Goal: Task Accomplishment & Management: Complete application form

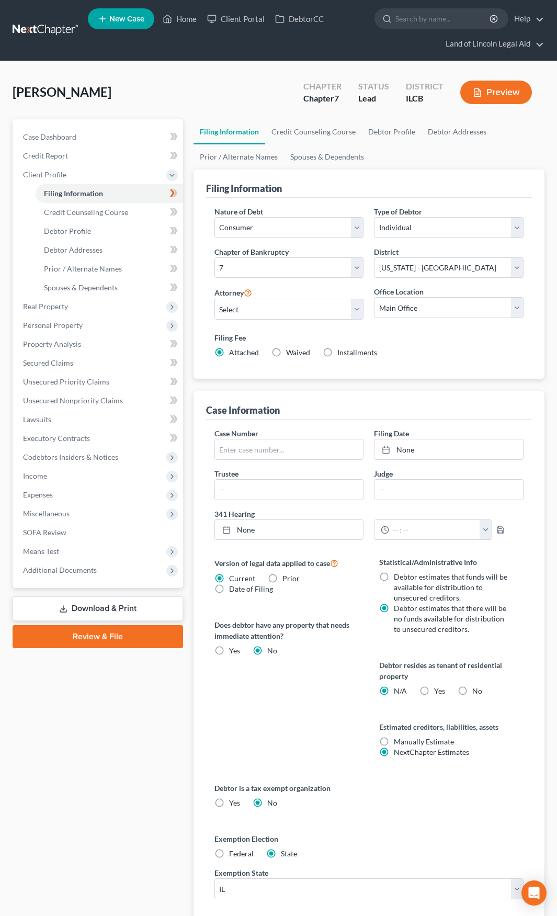
select select "1"
select select "0"
select select "24"
select select "14"
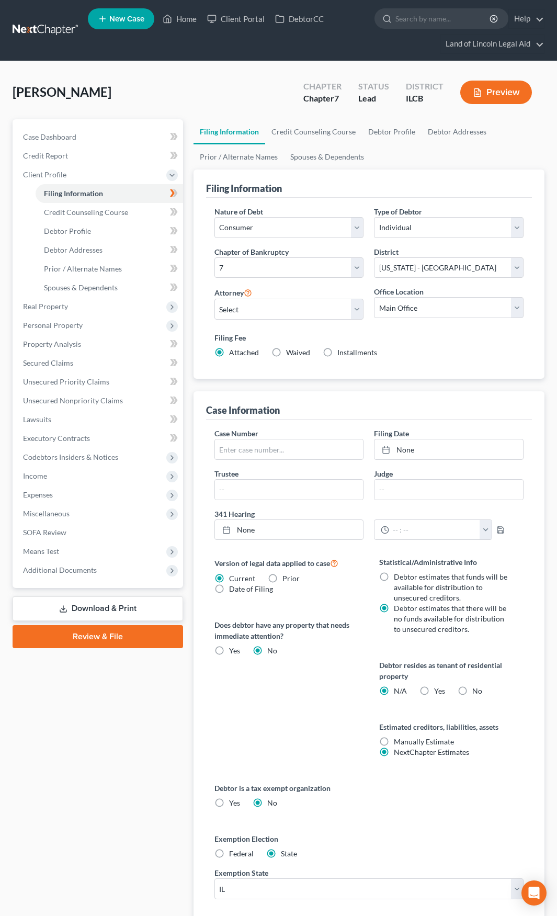
click at [286, 353] on label "Waived Waived" at bounding box center [298, 352] width 24 height 10
click at [290, 353] on input "Waived Waived" at bounding box center [293, 350] width 7 height 7
radio input "true"
radio input "false"
click at [472, 690] on label "No" at bounding box center [477, 691] width 10 height 10
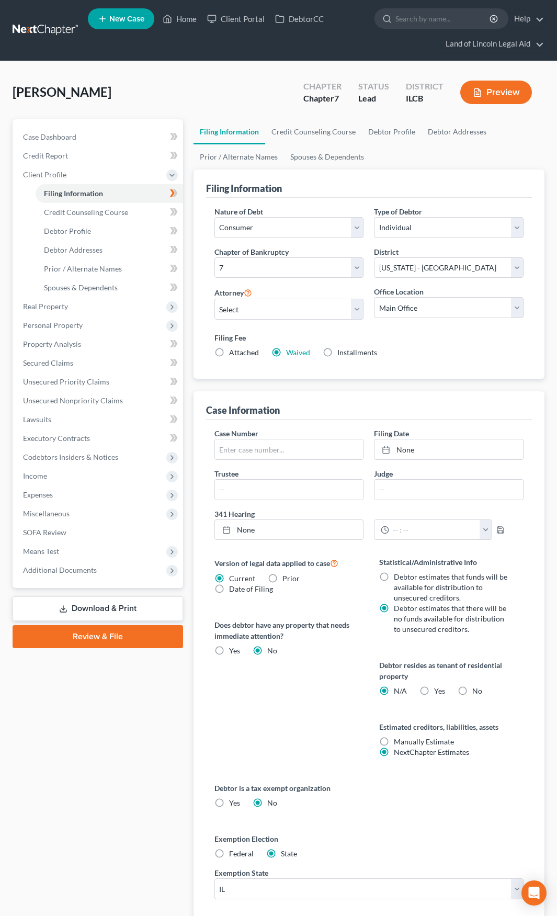
click at [477, 690] on input "No" at bounding box center [480, 689] width 7 height 7
radio input "true"
radio input "false"
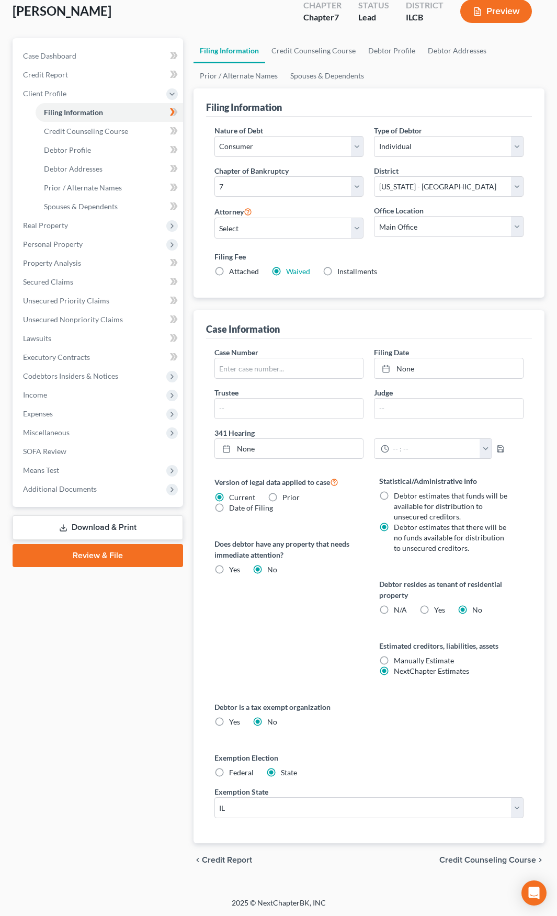
scroll to position [82, 0]
click at [464, 859] on span "Credit Counseling Course" at bounding box center [487, 859] width 97 height 8
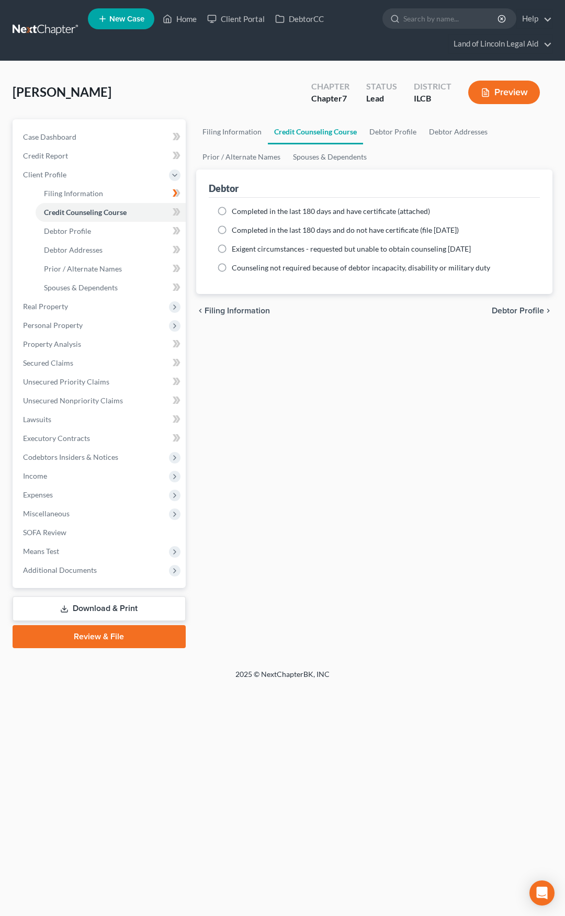
click at [510, 311] on span "Debtor Profile" at bounding box center [518, 311] width 52 height 8
select select "0"
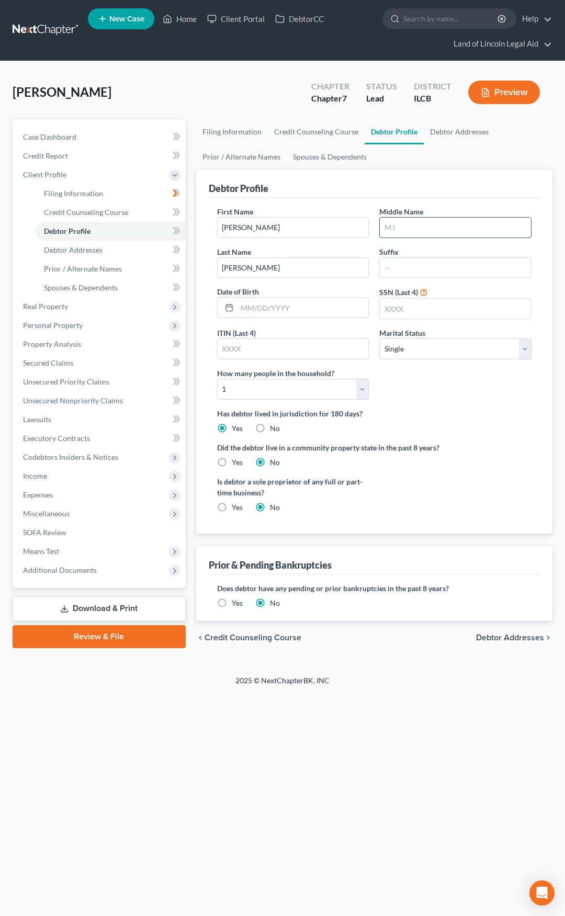
click at [403, 230] on input "text" at bounding box center [455, 228] width 151 height 20
click at [401, 227] on input "text" at bounding box center [455, 228] width 151 height 20
type input "[PERSON_NAME]"
click at [313, 309] on input "text" at bounding box center [303, 308] width 132 height 20
type input "[DATE]"
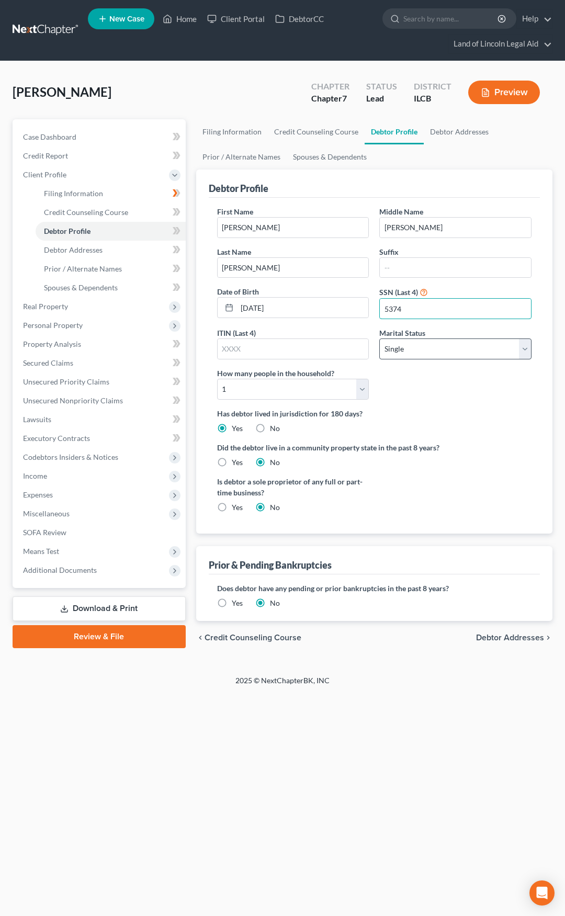
type input "5374"
click at [397, 355] on select "Select Single Married Separated Divorced Widowed" at bounding box center [455, 348] width 152 height 21
select select "3"
click at [379, 338] on select "Select Single Married Separated Divorced Widowed" at bounding box center [455, 348] width 152 height 21
click at [315, 389] on select "Select 1 2 3 4 5 6 7 8 9 10 11 12 13 14 15 16 17 18 19 20" at bounding box center [293, 389] width 152 height 21
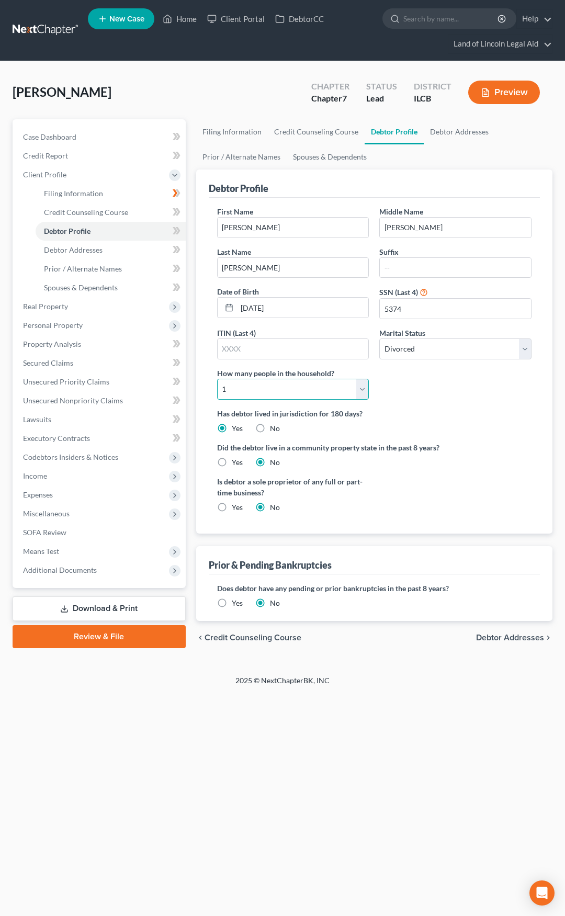
select select "1"
click at [217, 379] on select "Select 1 2 3 4 5 6 7 8 9 10 11 12 13 14 15 16 17 18 19 20" at bounding box center [293, 389] width 152 height 21
click at [177, 232] on icon at bounding box center [177, 230] width 5 height 7
click at [491, 637] on span "Debtor Addresses" at bounding box center [510, 638] width 68 height 8
select select "0"
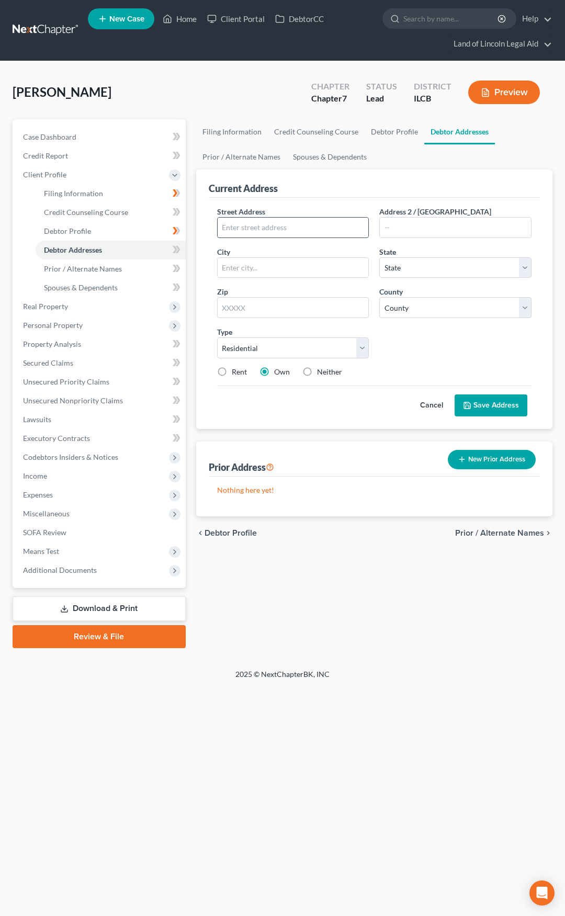
click at [256, 230] on input "text" at bounding box center [293, 228] width 151 height 20
type input "[STREET_ADDRESS]"
type input "62568"
type input "[GEOGRAPHIC_DATA]"
select select "14"
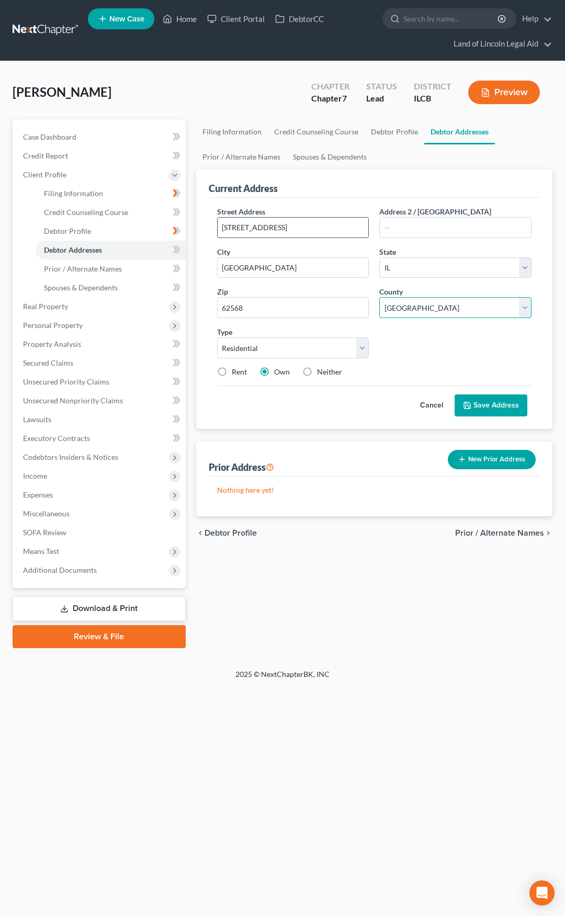
select select "10"
click at [177, 253] on icon at bounding box center [177, 249] width 5 height 7
click at [476, 406] on button "Save Address" at bounding box center [491, 405] width 73 height 22
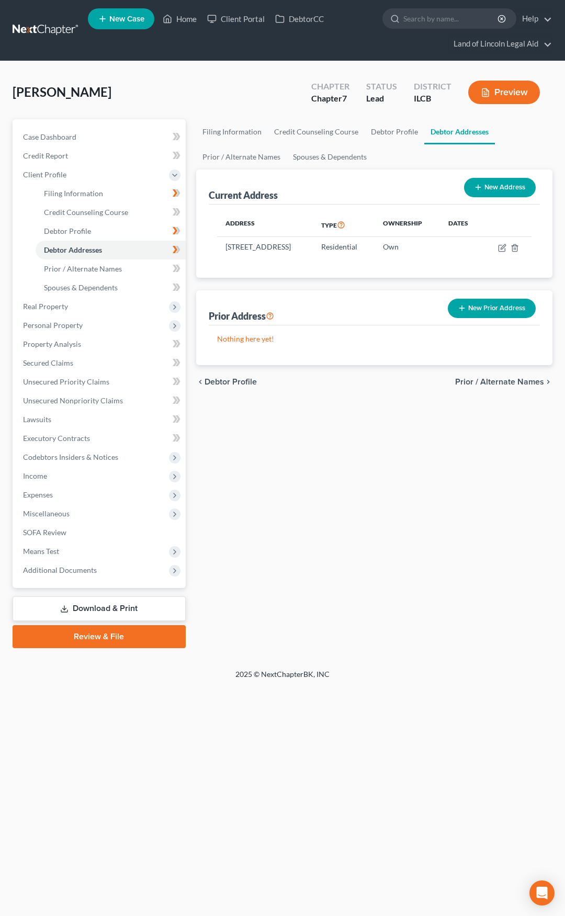
click at [467, 386] on span "Prior / Alternate Names" at bounding box center [499, 382] width 89 height 8
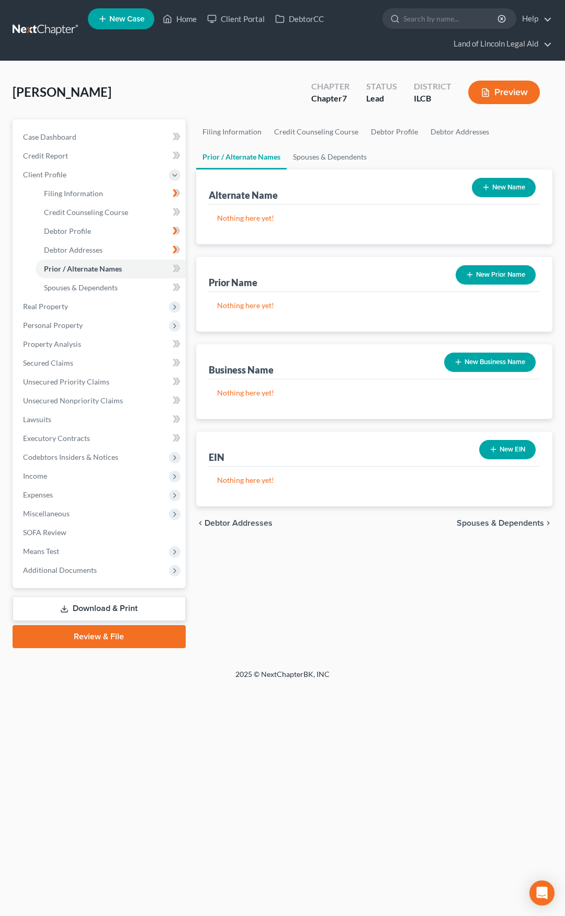
click at [484, 279] on button "New Prior Name" at bounding box center [496, 274] width 80 height 19
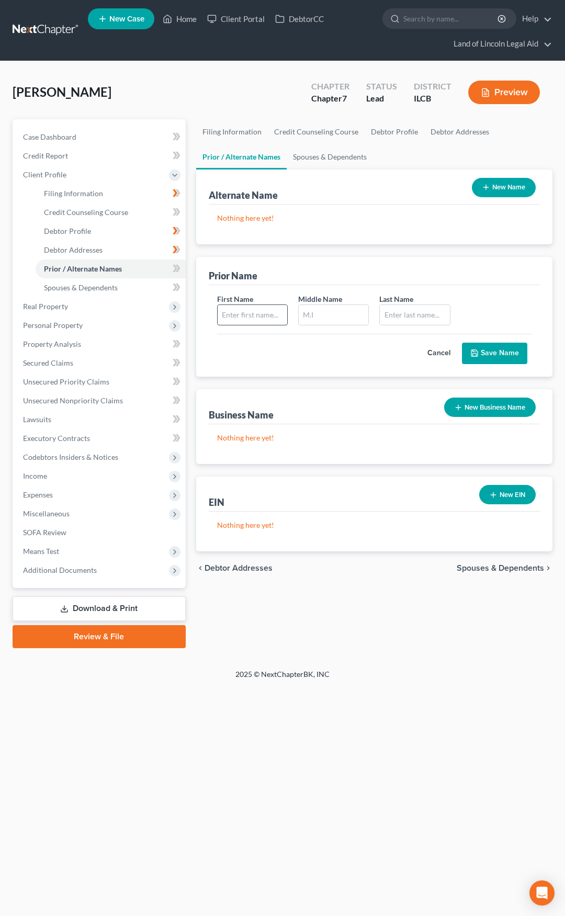
click at [267, 308] on input "text" at bounding box center [253, 315] width 70 height 20
type input "[PERSON_NAME]"
click at [479, 351] on icon "submit" at bounding box center [474, 353] width 8 height 8
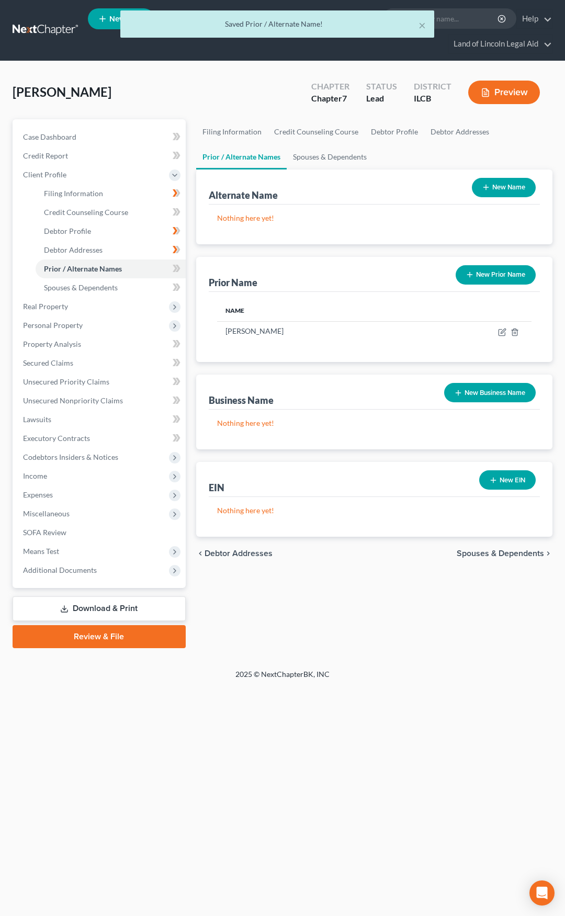
click at [475, 275] on button "New Prior Name" at bounding box center [496, 274] width 80 height 19
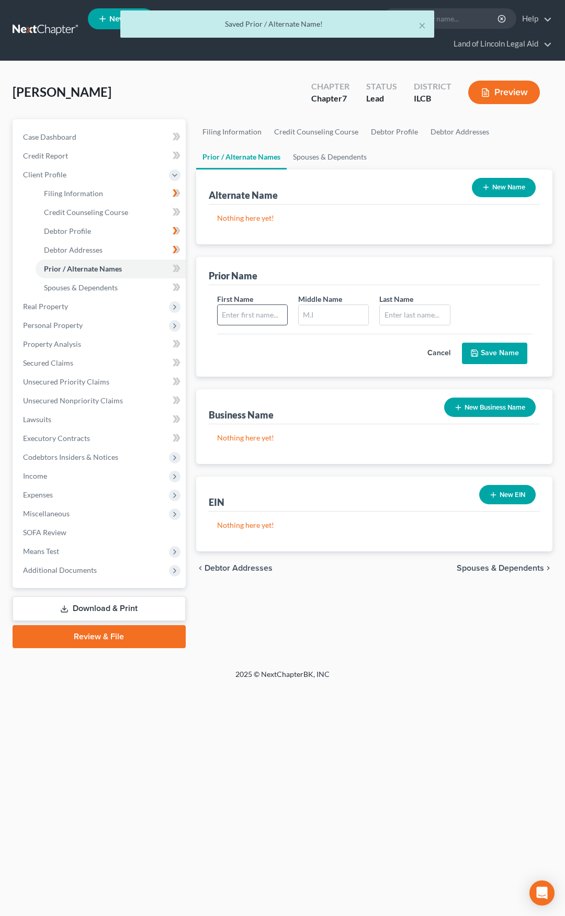
click at [264, 311] on input "text" at bounding box center [253, 315] width 70 height 20
type input "[PERSON_NAME]"
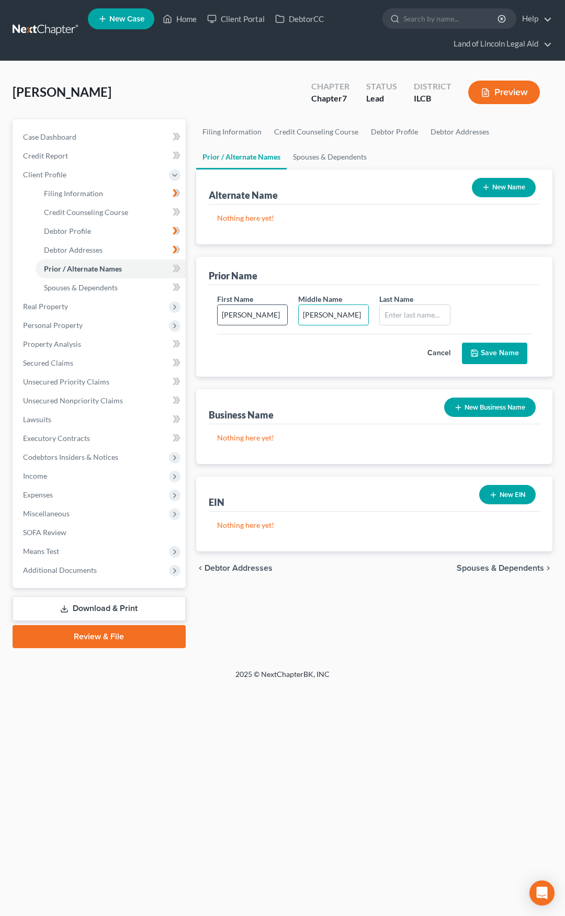
type input "[PERSON_NAME]"
click at [488, 353] on button "Save Name" at bounding box center [494, 354] width 65 height 22
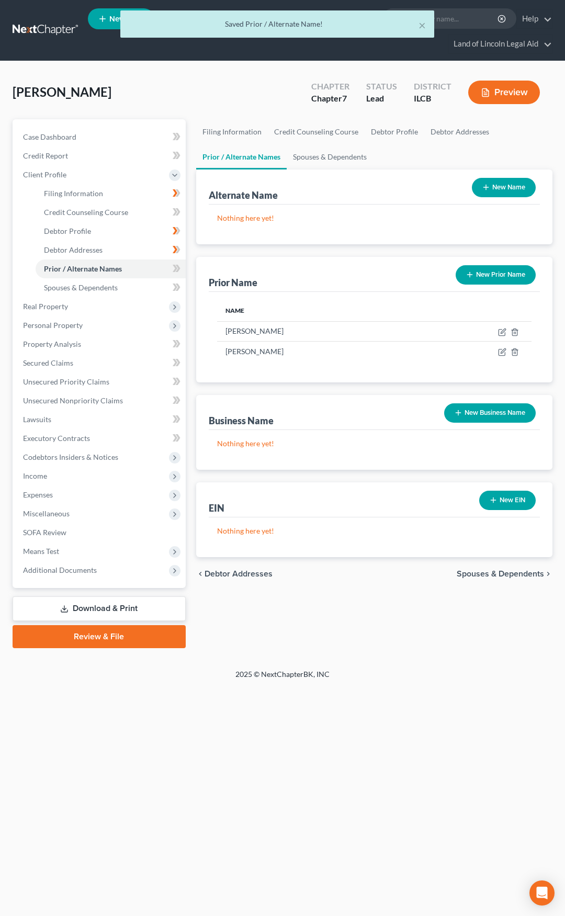
click at [491, 271] on button "New Prior Name" at bounding box center [496, 274] width 80 height 19
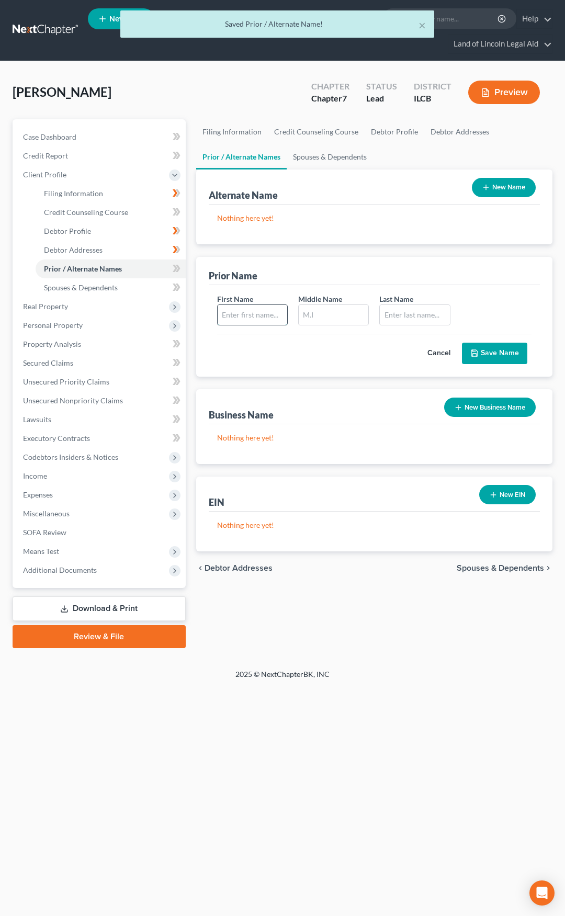
click at [263, 310] on input "text" at bounding box center [253, 315] width 70 height 20
type input "[PERSON_NAME]"
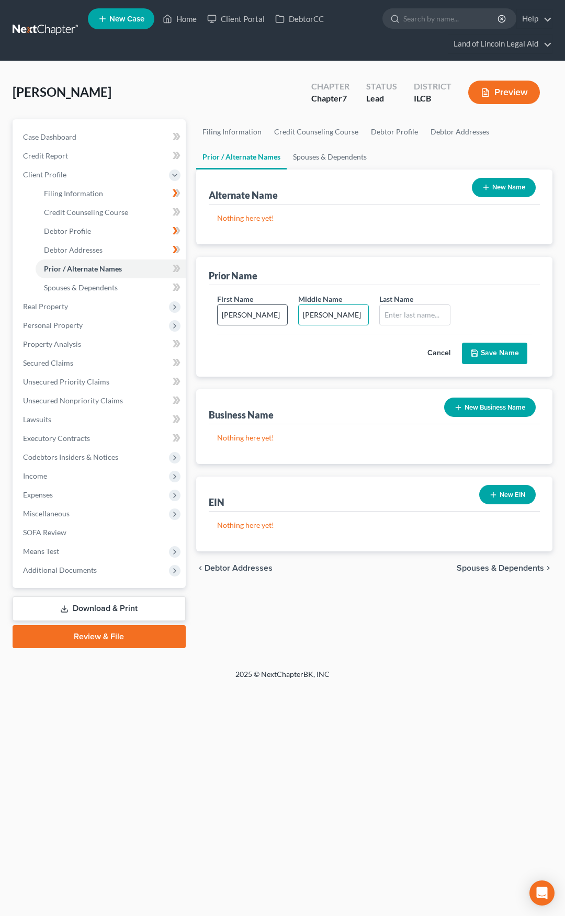
type input "[PERSON_NAME]"
click at [479, 344] on button "Save Name" at bounding box center [494, 354] width 65 height 22
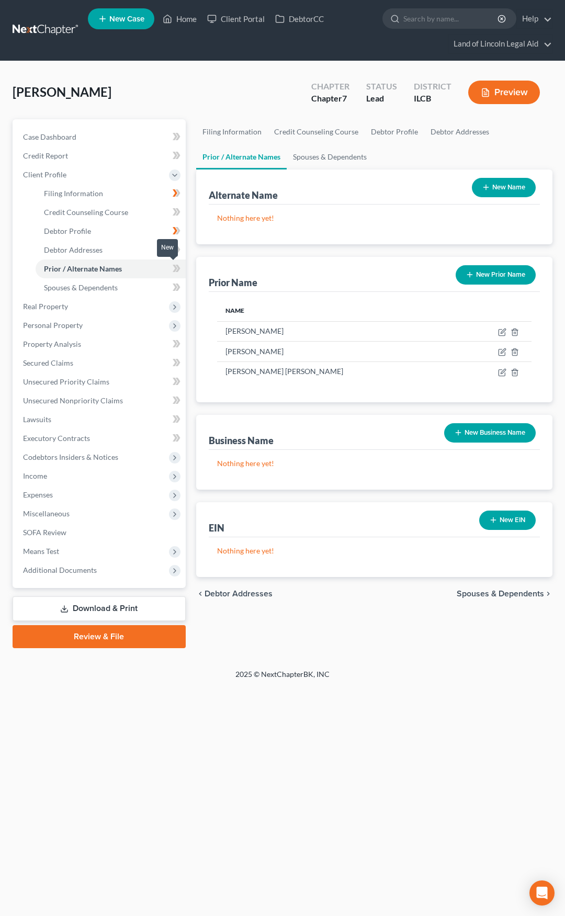
click at [184, 268] on span at bounding box center [176, 270] width 18 height 16
click at [464, 592] on span "Spouses & Dependents" at bounding box center [500, 594] width 87 height 8
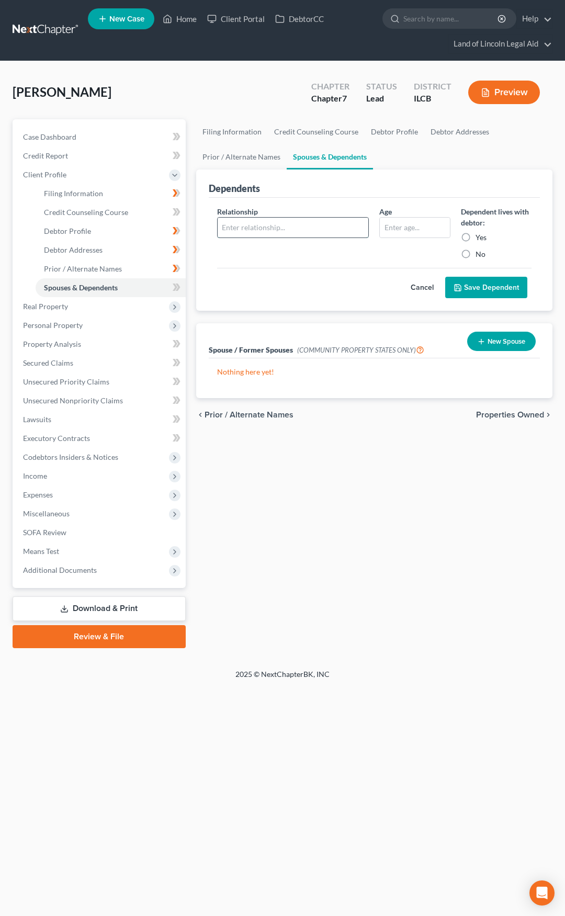
click at [253, 226] on input "text" at bounding box center [293, 228] width 151 height 20
type input "Son"
click at [394, 225] on input "text" at bounding box center [415, 228] width 70 height 20
type input "9"
click at [476, 238] on label "Yes" at bounding box center [481, 237] width 11 height 10
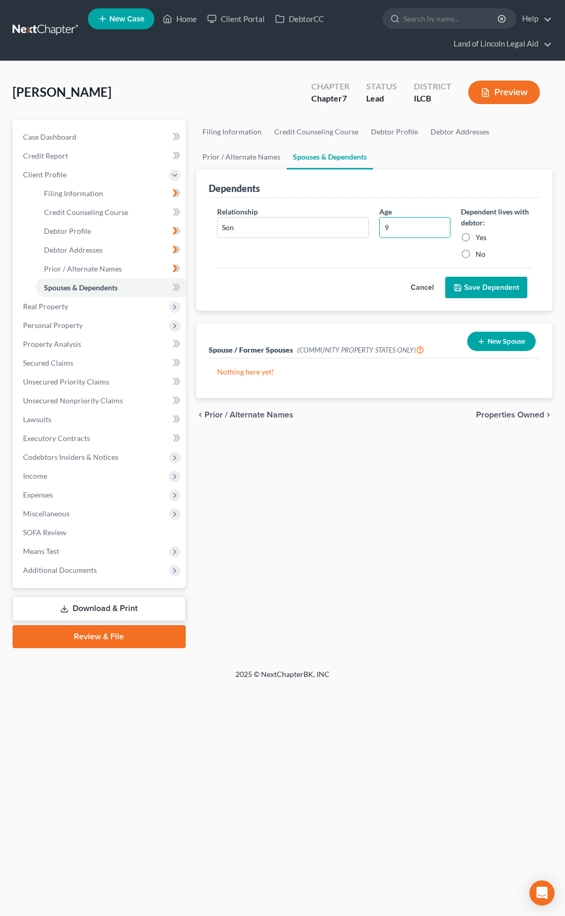
click at [480, 238] on input "Yes" at bounding box center [483, 235] width 7 height 7
radio input "true"
click at [500, 288] on button "Save Dependent" at bounding box center [486, 288] width 82 height 22
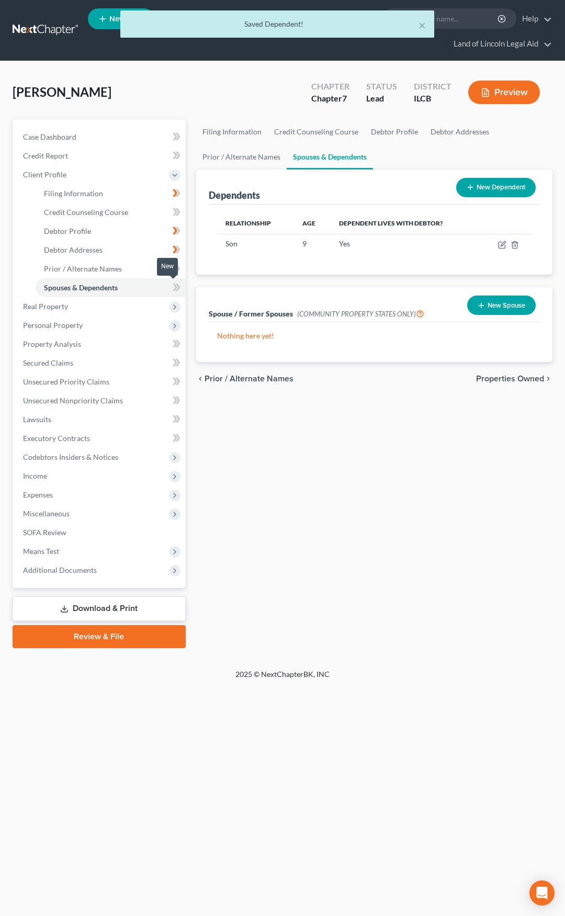
click at [179, 288] on icon at bounding box center [177, 287] width 8 height 13
click at [496, 379] on span "Properties Owned" at bounding box center [510, 379] width 68 height 8
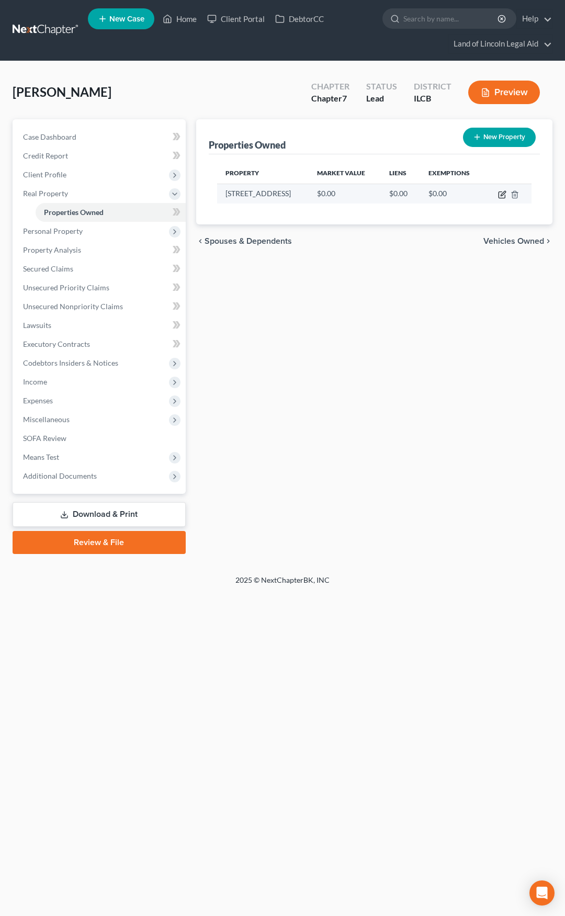
click at [502, 195] on icon "button" at bounding box center [502, 194] width 8 height 8
select select "14"
select select "10"
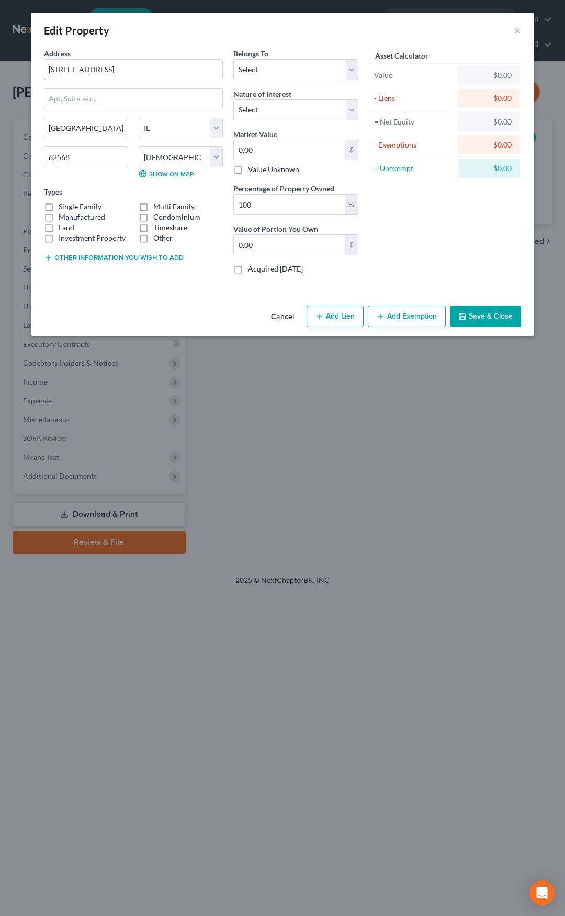
click at [88, 203] on label "Single Family" at bounding box center [80, 206] width 43 height 10
click at [70, 203] on input "Single Family" at bounding box center [66, 204] width 7 height 7
checkbox input "true"
click at [244, 80] on select "Select Debtor 1 Only Debtor 2 Only Debtor 1 And Debtor 2 Only At Least One Of T…" at bounding box center [295, 69] width 125 height 21
select select "0"
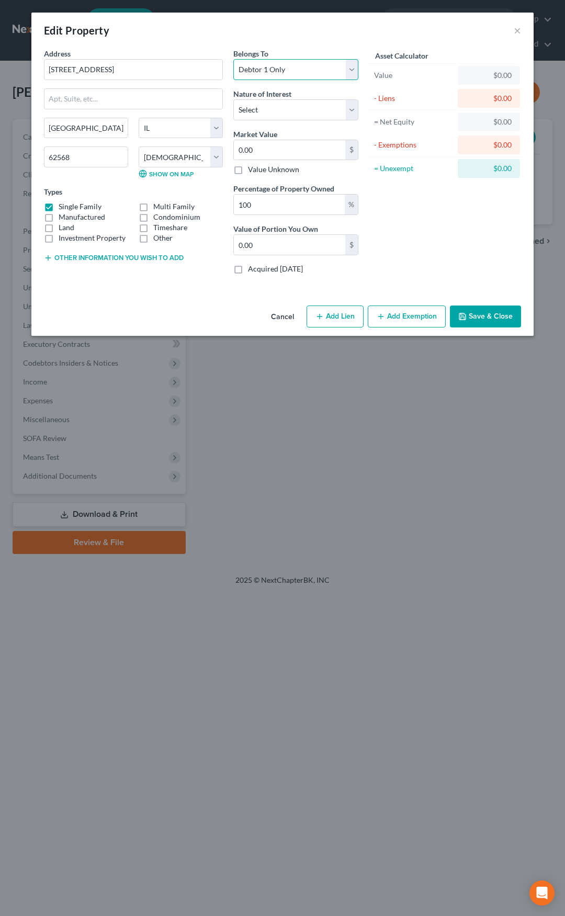
click at [233, 59] on select "Select Debtor 1 Only Debtor 2 Only Debtor 1 And Debtor 2 Only At Least One Of T…" at bounding box center [295, 69] width 125 height 21
click at [257, 109] on select "Select Fee Simple Joint Tenant Life Estate Equitable Interest Future Interest T…" at bounding box center [295, 109] width 125 height 21
select select "0"
click at [233, 99] on select "Select Fee Simple Joint Tenant Life Estate Equitable Interest Future Interest T…" at bounding box center [295, 109] width 125 height 21
click at [257, 147] on input "0.00" at bounding box center [289, 150] width 111 height 20
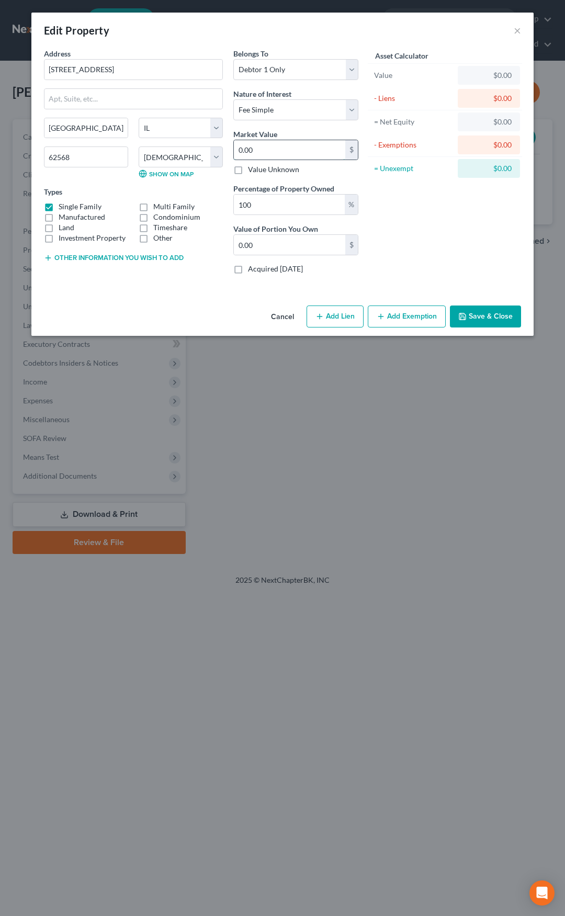
click at [257, 147] on input "0.00" at bounding box center [289, 150] width 111 height 20
type input "1"
type input "1.00"
type input "14"
type input "14.00"
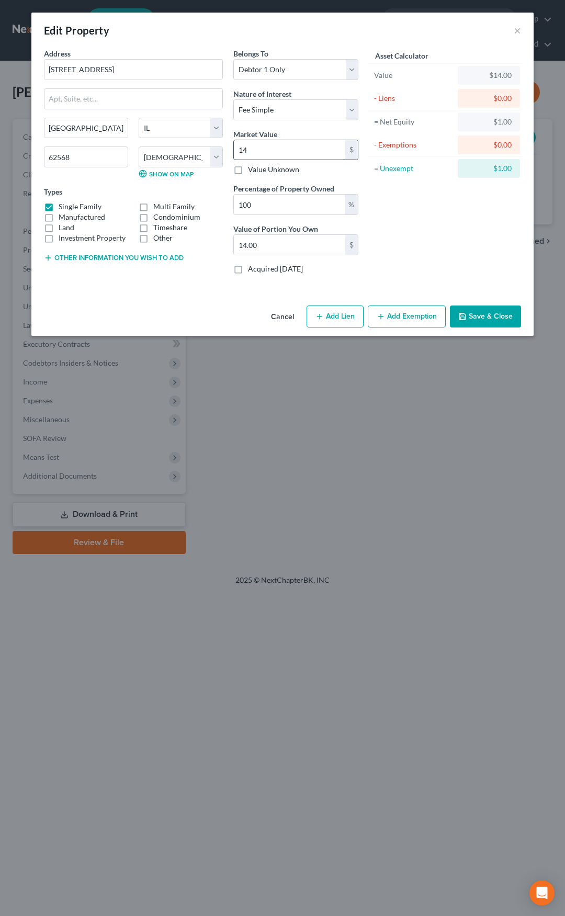
type input "143"
type input "143.00"
type input "14"
type input "14.00"
type input "145"
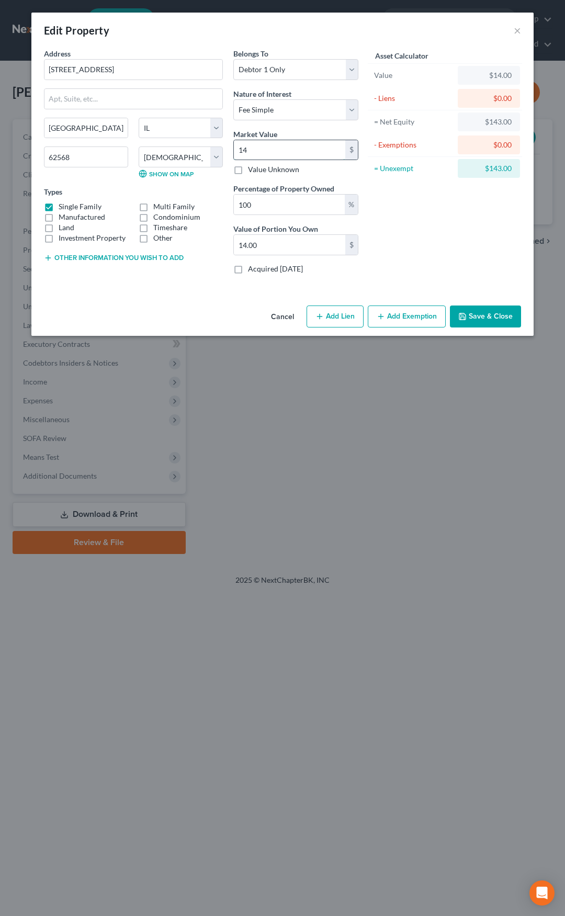
type input "145.00"
type input "1457"
type input "1,457.00"
type input "1,4572"
type input "14,572.00"
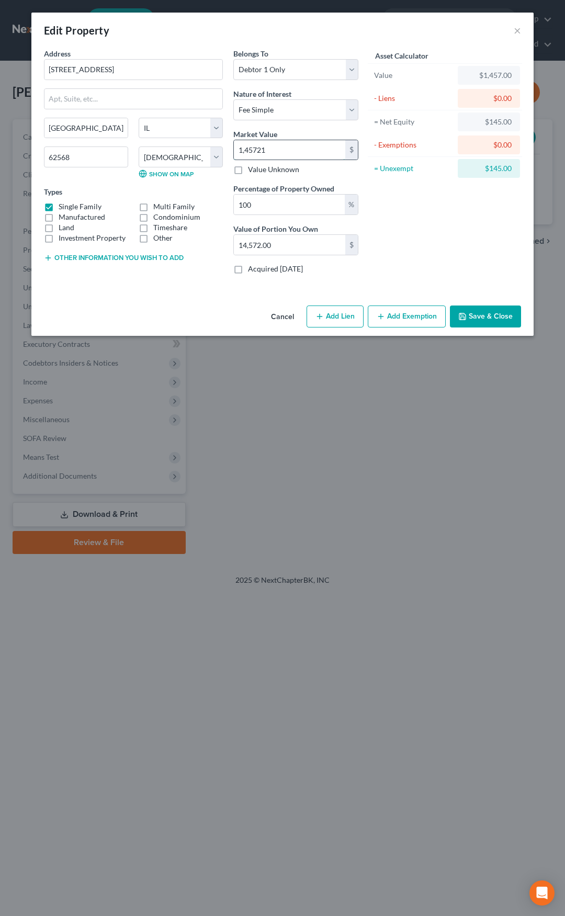
type input "145,721"
type input "145,721.00"
type input "145,721.5"
type input "145,721.50"
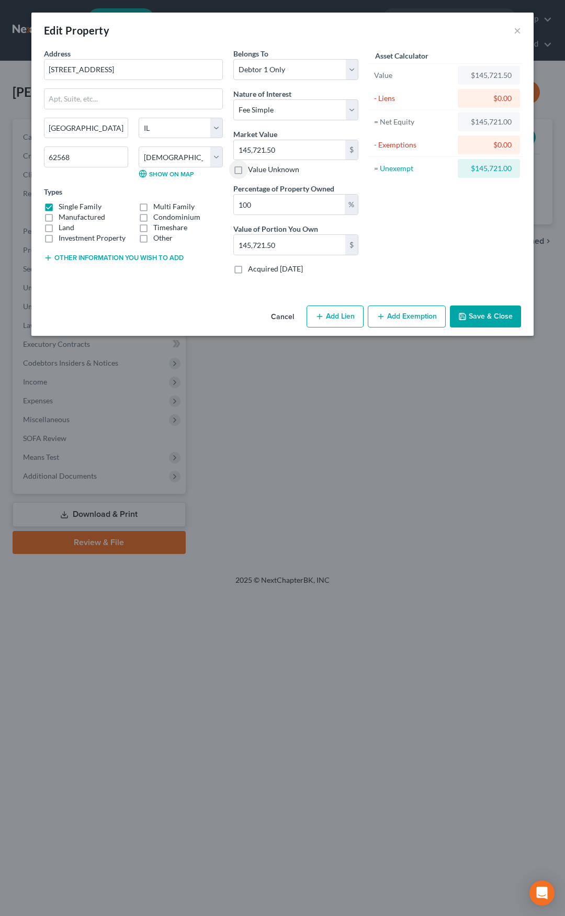
click at [494, 320] on button "Save & Close" at bounding box center [485, 317] width 71 height 22
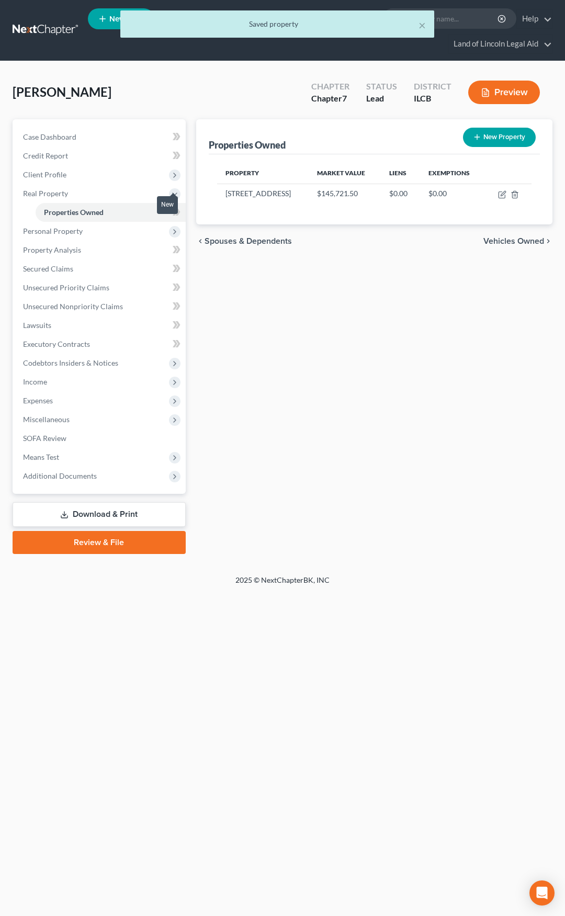
click at [179, 210] on icon at bounding box center [177, 211] width 5 height 7
click at [491, 241] on span "Vehicles Owned" at bounding box center [513, 241] width 61 height 8
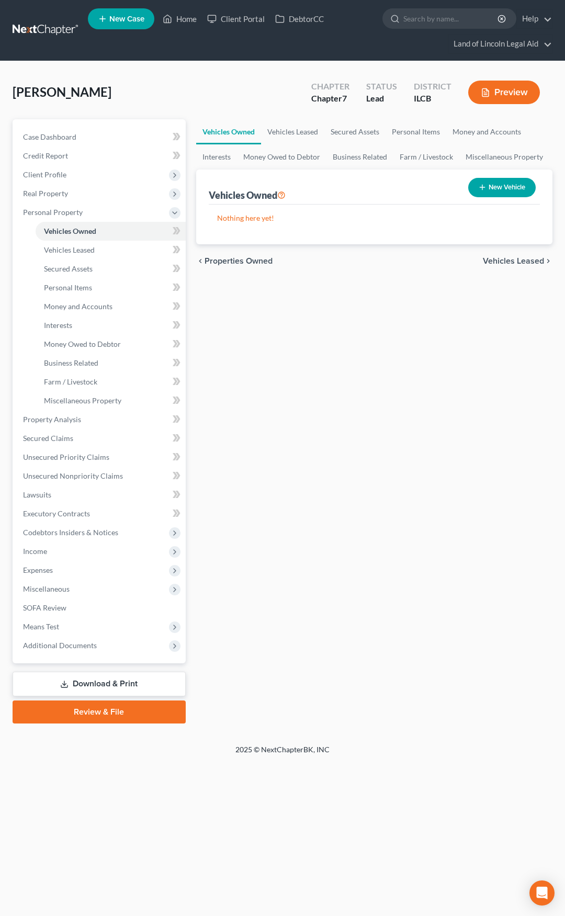
click at [493, 190] on button "New Vehicle" at bounding box center [501, 187] width 67 height 19
select select "0"
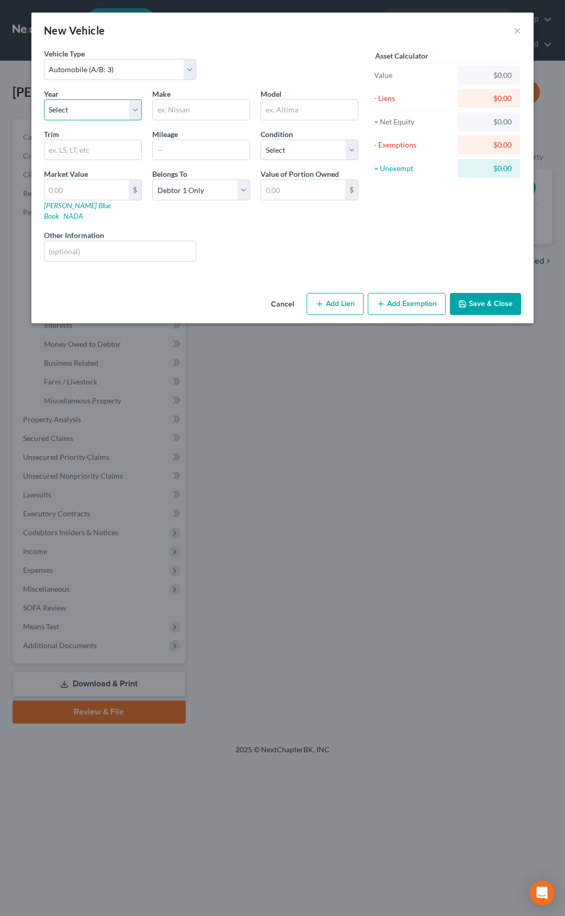
click at [105, 115] on select "Select 2026 2025 2024 2023 2022 2021 2020 2019 2018 2017 2016 2015 2014 2013 20…" at bounding box center [93, 109] width 98 height 21
select select "12"
click at [44, 99] on select "Select 2026 2025 2024 2023 2022 2021 2020 2019 2018 2017 2016 2015 2014 2013 20…" at bounding box center [93, 109] width 98 height 21
click at [183, 115] on input "text" at bounding box center [201, 110] width 97 height 20
type input "GMC"
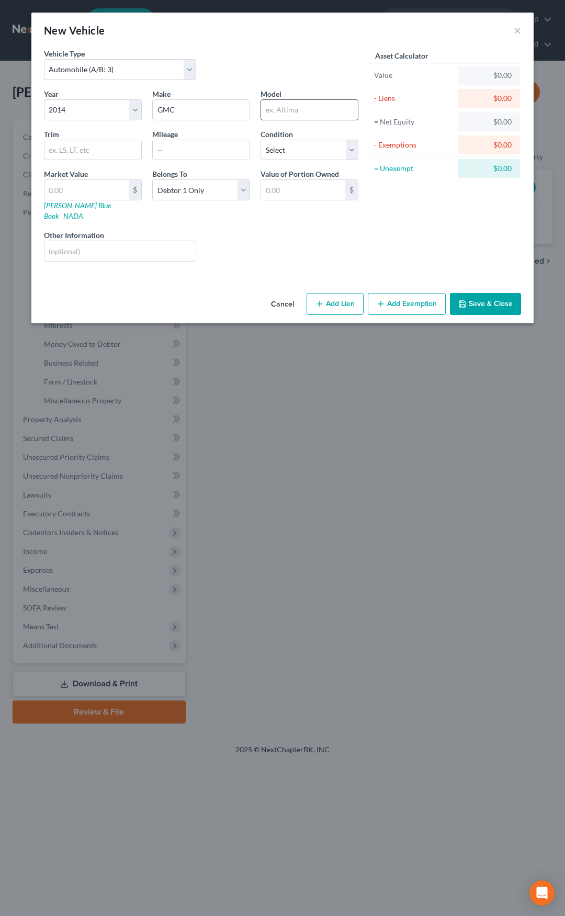
click at [283, 114] on input "text" at bounding box center [309, 110] width 97 height 20
type input "Acadia"
type input "Denali"
type input "80000"
click at [295, 148] on select "Select Excellent Very Good Good Fair Poor" at bounding box center [310, 150] width 98 height 21
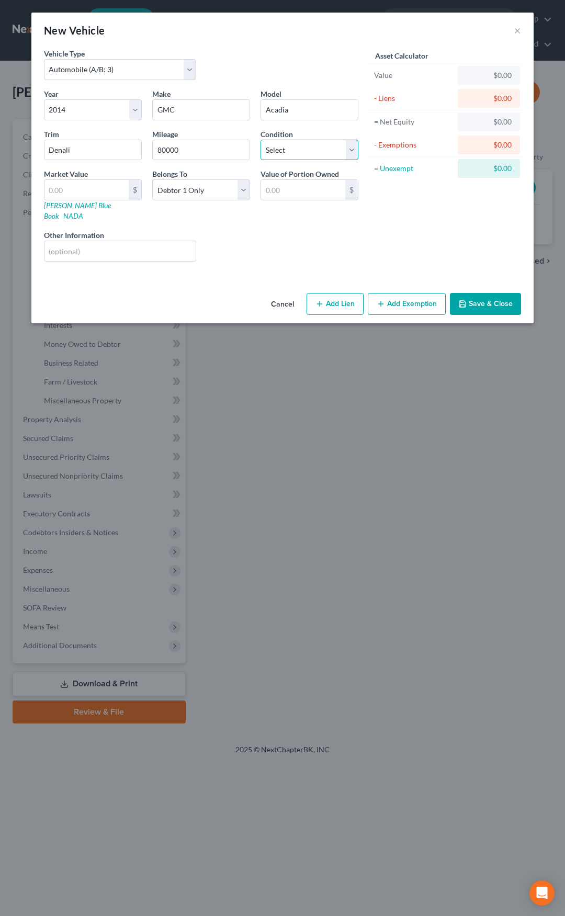
select select "3"
click at [261, 140] on select "Select Excellent Very Good Good Fair Poor" at bounding box center [310, 150] width 98 height 21
click at [164, 149] on input "80000" at bounding box center [201, 150] width 97 height 20
type input "80,000"
click at [111, 188] on input "text" at bounding box center [86, 190] width 84 height 20
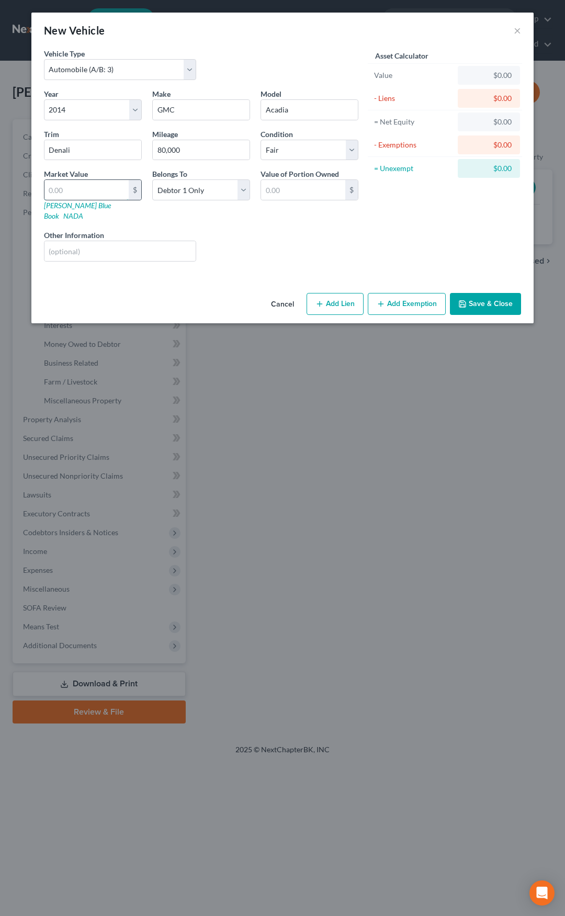
type input "8"
type input "8.00"
type input "85"
type input "85.00"
type input "850"
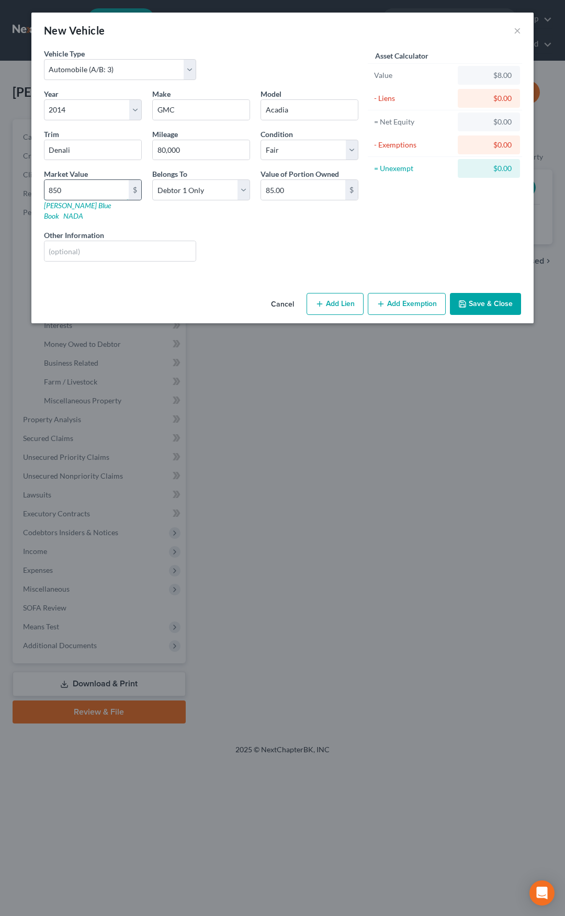
type input "850.00"
type input "8500"
type input "8,500.00"
type input "8,500"
click at [128, 241] on input "text" at bounding box center [119, 251] width 151 height 20
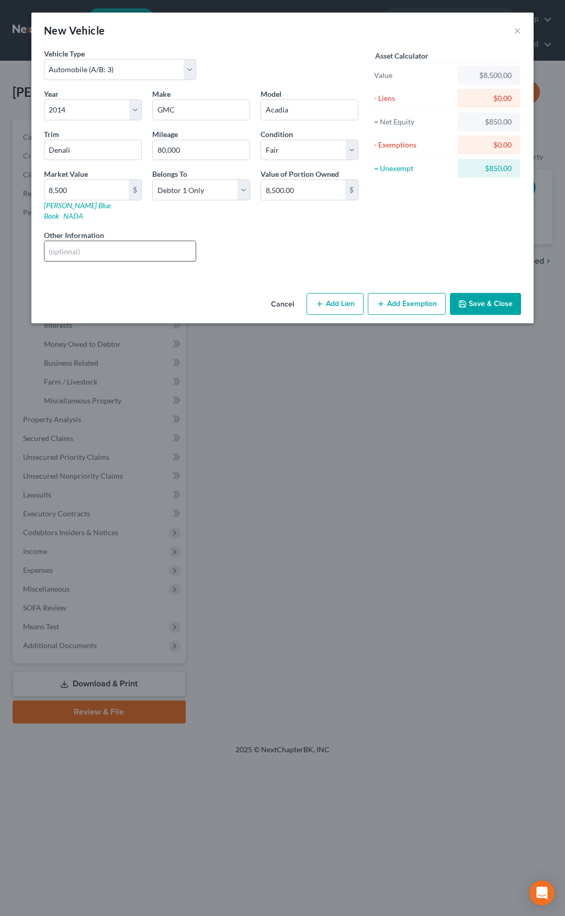
type input "KBB Private Party Values"
click at [401, 293] on button "Add Exemption" at bounding box center [407, 304] width 78 height 22
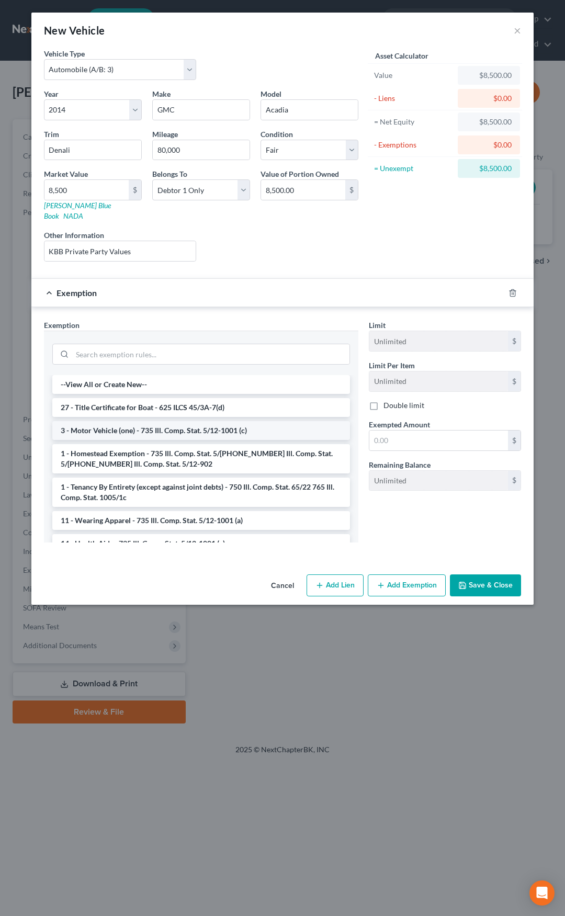
click at [250, 421] on li "3 - Motor Vehicle (one) - 735 Ill. Comp. Stat. 5/12-1001 (c)" at bounding box center [201, 430] width 298 height 19
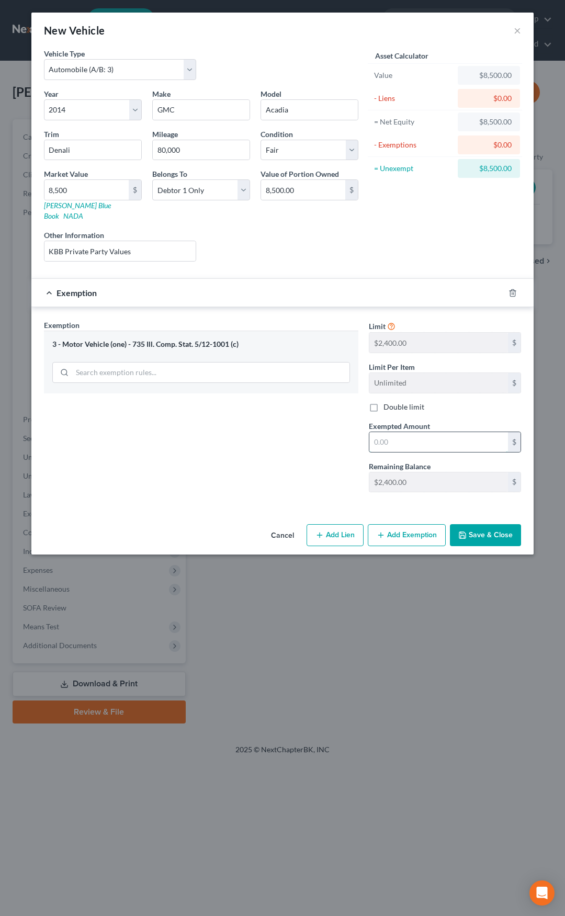
click at [392, 437] on input "text" at bounding box center [438, 442] width 139 height 20
type input "2,400"
click at [475, 524] on button "Save & Close" at bounding box center [485, 535] width 71 height 22
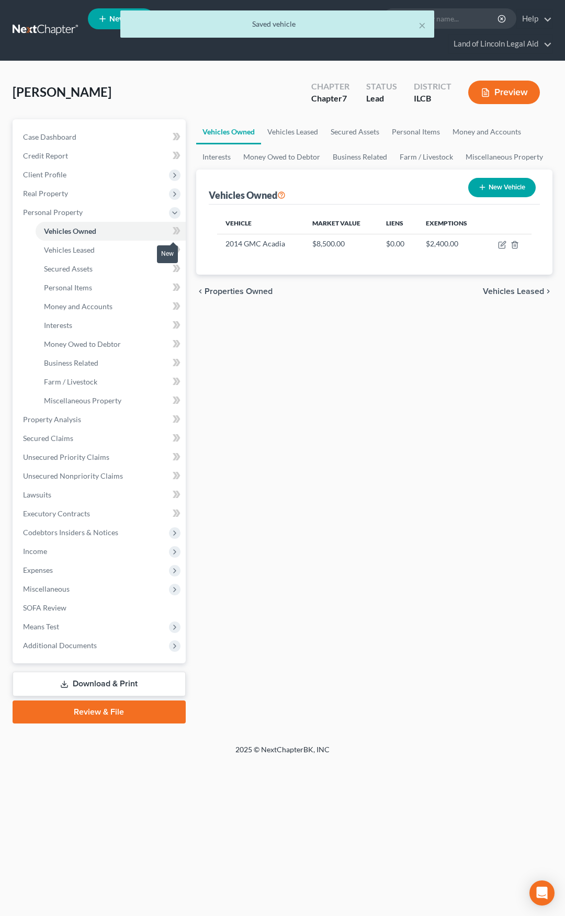
click at [181, 234] on span at bounding box center [176, 232] width 18 height 16
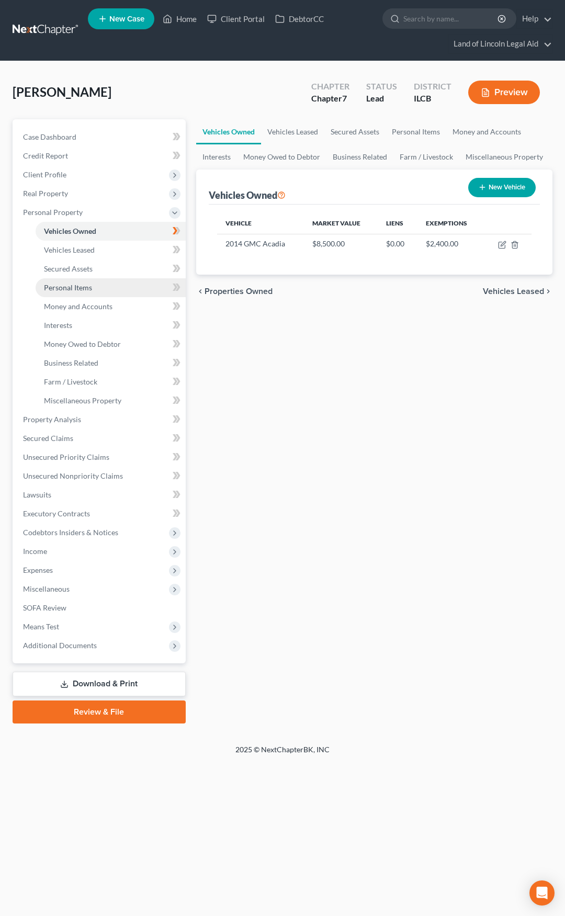
click at [150, 289] on link "Personal Items" at bounding box center [111, 287] width 150 height 19
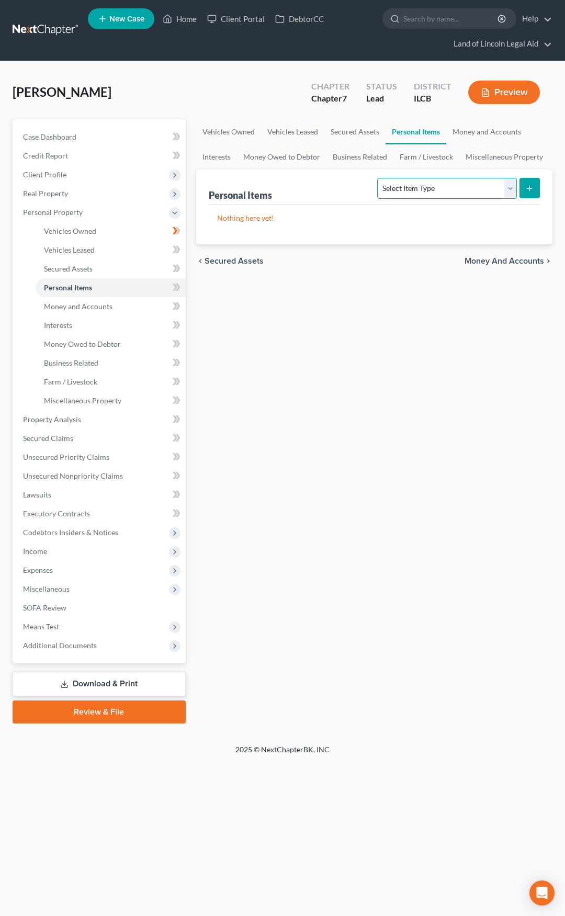
click at [393, 187] on select "Select Item Type Clothing (A/B: 11) Collectibles Of Value (A/B: 8) Electronics …" at bounding box center [446, 188] width 139 height 21
select select "household_goods"
click at [379, 178] on select "Select Item Type Clothing (A/B: 11) Collectibles Of Value (A/B: 8) Electronics …" at bounding box center [446, 188] width 139 height 21
click at [526, 188] on icon "submit" at bounding box center [529, 188] width 8 height 8
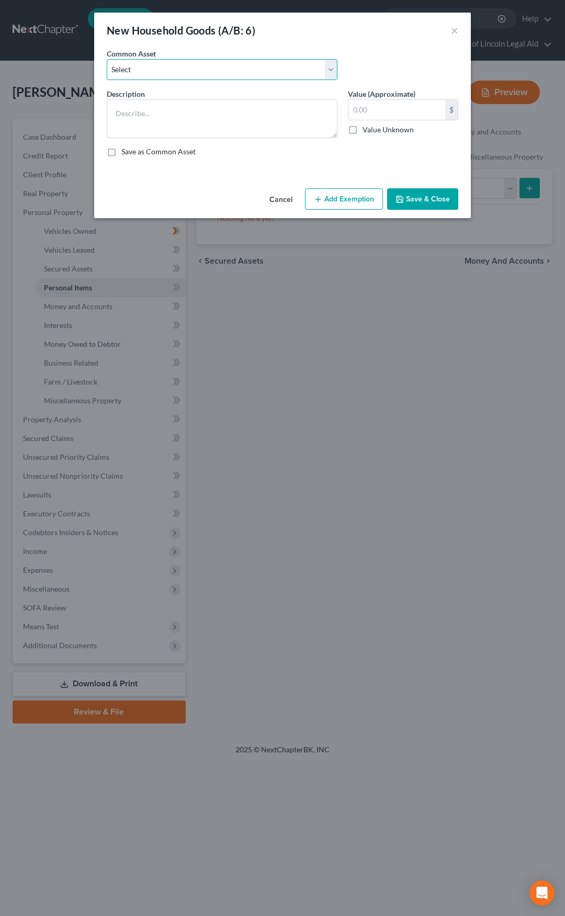
click at [247, 74] on select "Select Miscellaneous household goods including *" at bounding box center [222, 69] width 231 height 21
select select "0"
click at [107, 59] on select "Select Miscellaneous household goods including *" at bounding box center [222, 69] width 231 height 21
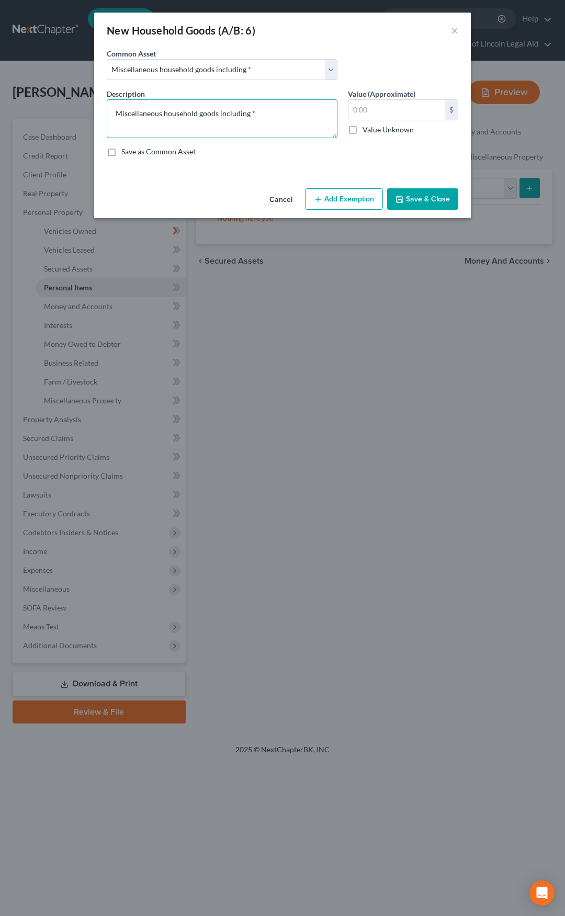
click at [259, 110] on textarea "Miscellaneous household goods including *" at bounding box center [222, 118] width 231 height 39
type textarea "Miscellaneous household goods including bed, kitchenware"
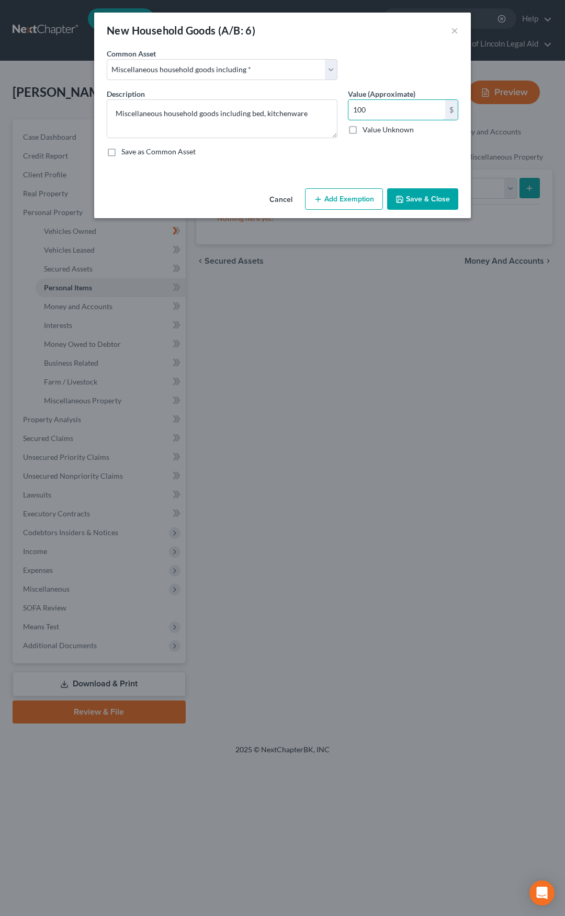
type input "100"
click at [342, 196] on button "Add Exemption" at bounding box center [344, 199] width 78 height 22
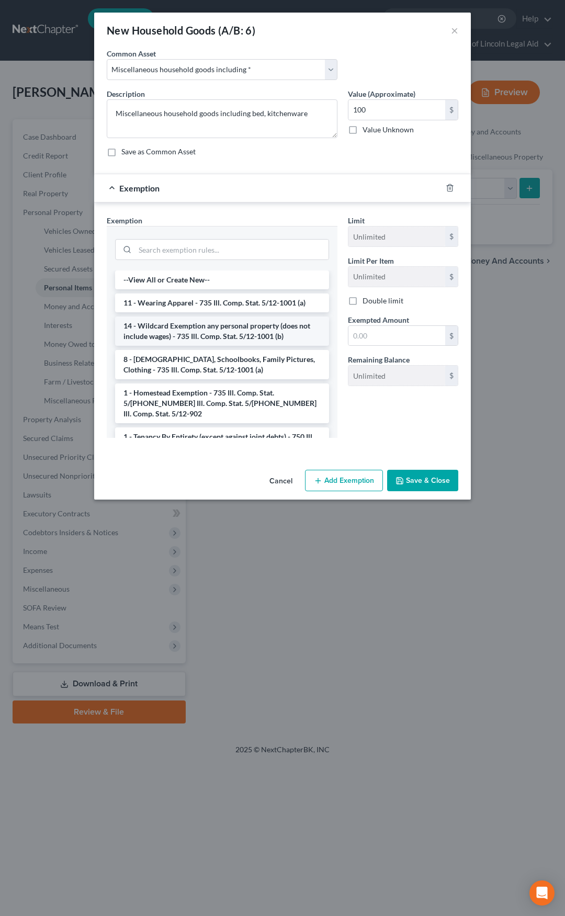
click at [253, 335] on li "14 - Wildcard Exemption any personal property (does not include wages) - 735 Il…" at bounding box center [222, 331] width 214 height 29
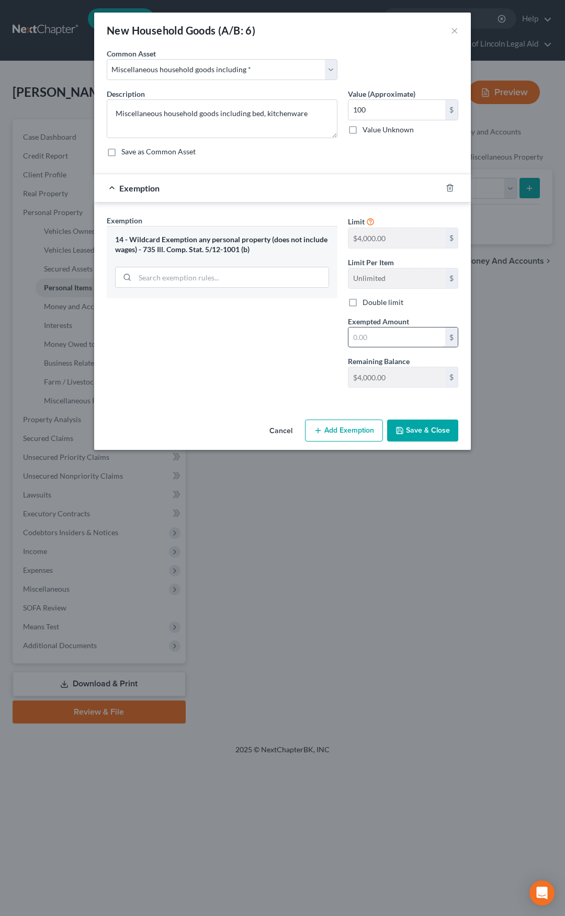
click at [359, 337] on input "text" at bounding box center [396, 338] width 97 height 20
type input "100"
click at [420, 428] on button "Save & Close" at bounding box center [422, 431] width 71 height 22
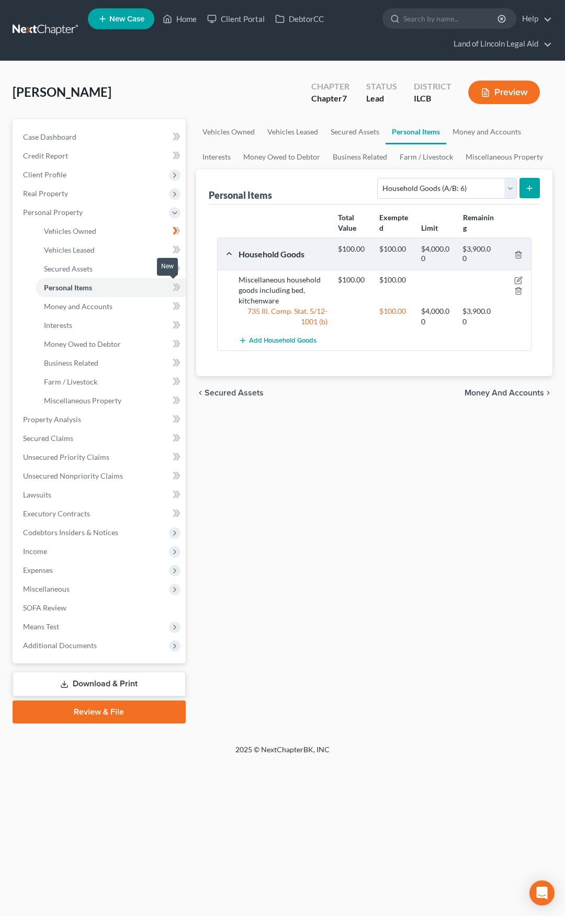
click at [180, 288] on span at bounding box center [176, 289] width 18 height 16
click at [410, 193] on select "Select Item Type Clothing (A/B: 11) Collectibles Of Value (A/B: 8) Electronics …" at bounding box center [446, 188] width 139 height 21
select select "electronics"
click at [379, 178] on select "Select Item Type Clothing (A/B: 11) Collectibles Of Value (A/B: 8) Electronics …" at bounding box center [446, 188] width 139 height 21
click at [528, 187] on icon "submit" at bounding box center [529, 188] width 8 height 8
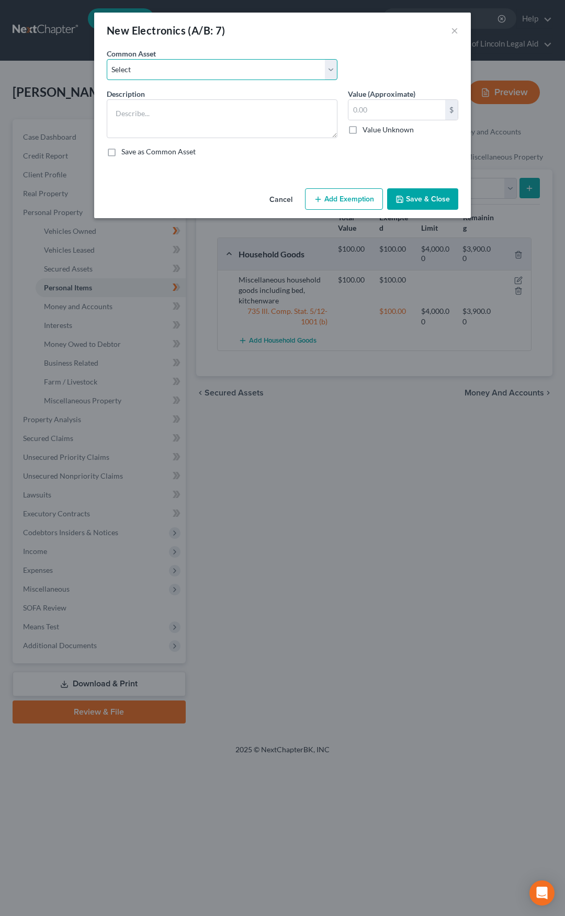
click at [239, 76] on select "Select Miscellaneous electronics, including television," at bounding box center [222, 69] width 231 height 21
select select "0"
click at [107, 59] on select "Select Miscellaneous electronics, including television," at bounding box center [222, 69] width 231 height 21
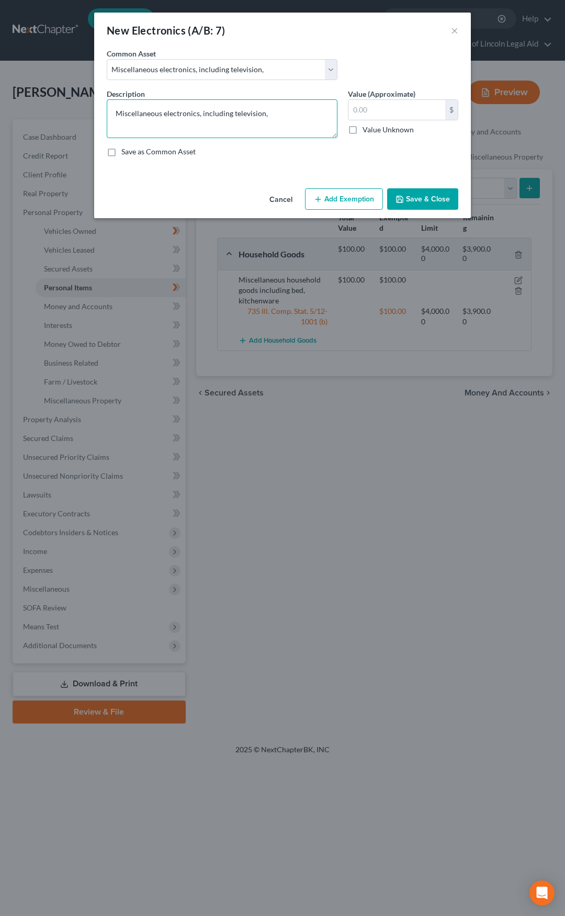
click at [289, 112] on textarea "Miscellaneous electronics, including television," at bounding box center [222, 118] width 231 height 39
type textarea "Miscellaneous electronics, including television and phone"
type input "125"
click at [332, 193] on button "Add Exemption" at bounding box center [344, 199] width 78 height 22
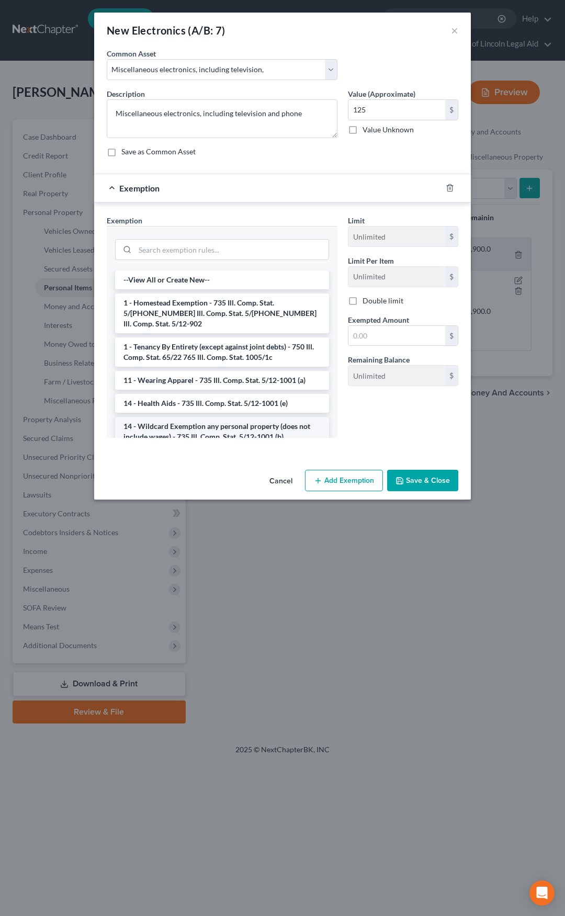
click at [232, 417] on li "14 - Wildcard Exemption any personal property (does not include wages) - 735 Il…" at bounding box center [222, 431] width 214 height 29
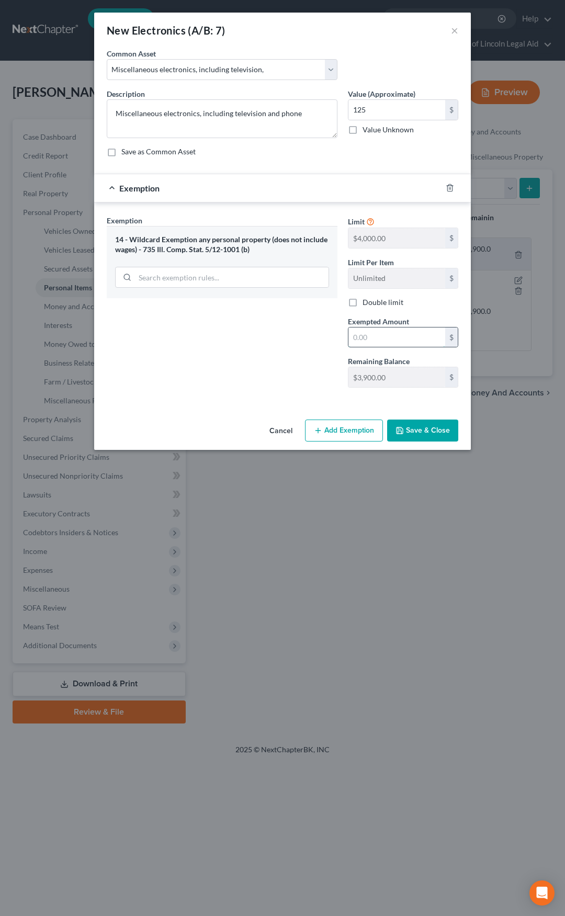
click at [371, 338] on input "text" at bounding box center [396, 338] width 97 height 20
type input "125"
click at [300, 379] on div "Exemption Set must be selected for CA. Exemption * 14 - Wildcard Exemption any …" at bounding box center [221, 305] width 241 height 181
click at [422, 428] on button "Save & Close" at bounding box center [422, 431] width 71 height 22
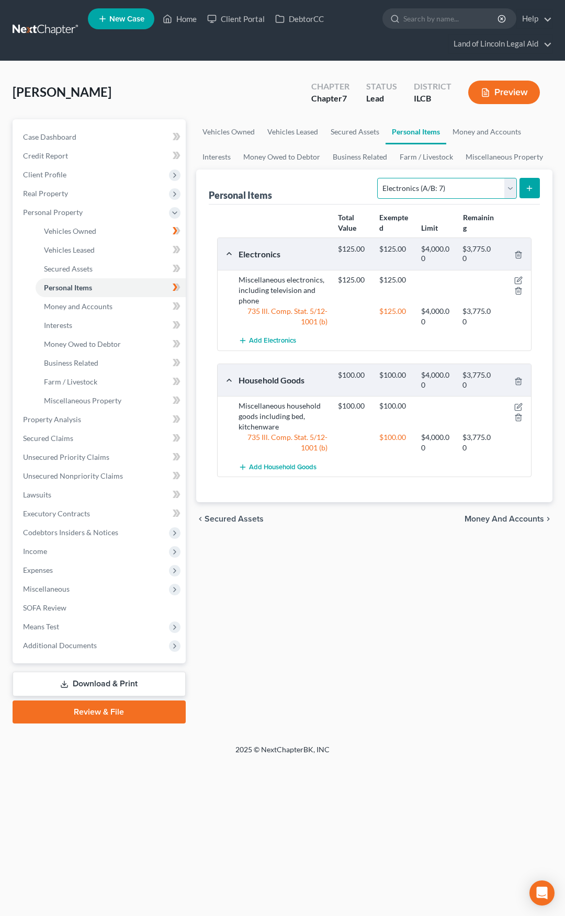
click at [437, 192] on select "Select Item Type Clothing (A/B: 11) Collectibles Of Value (A/B: 8) Electronics …" at bounding box center [446, 188] width 139 height 21
select select "clothing"
click at [379, 178] on select "Select Item Type Clothing (A/B: 11) Collectibles Of Value (A/B: 8) Electronics …" at bounding box center [446, 188] width 139 height 21
click at [528, 188] on line "submit" at bounding box center [529, 188] width 5 height 0
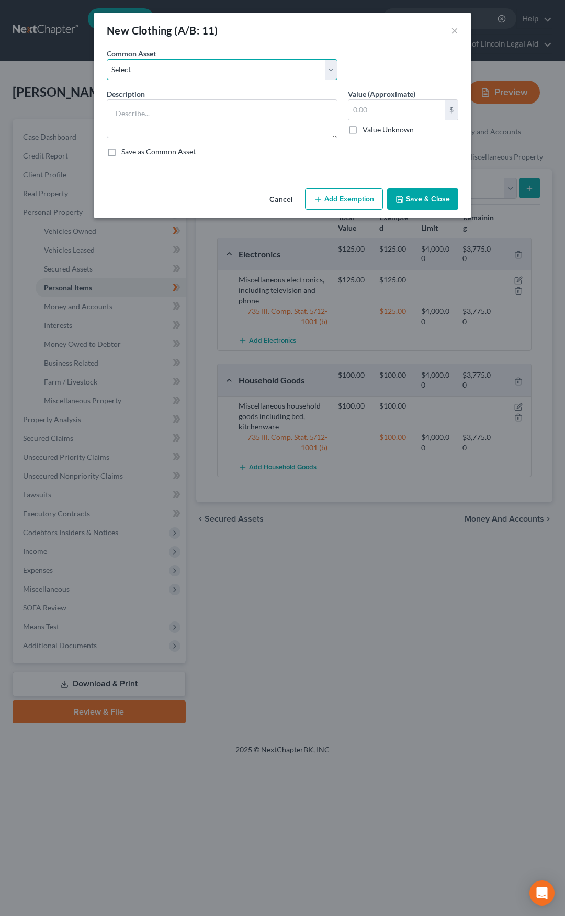
click at [266, 76] on select "Select Miscellaneous clothing" at bounding box center [222, 69] width 231 height 21
select select "0"
click at [107, 59] on select "Select Miscellaneous clothing" at bounding box center [222, 69] width 231 height 21
type textarea "Miscellaneous clothing"
click at [369, 111] on input "text" at bounding box center [396, 110] width 97 height 20
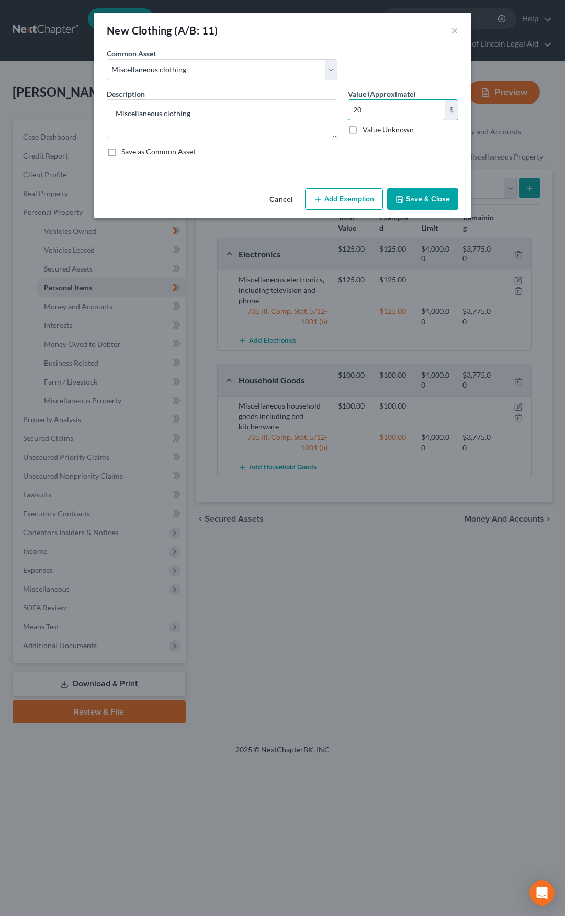
type input "20"
click at [347, 195] on button "Add Exemption" at bounding box center [344, 199] width 78 height 22
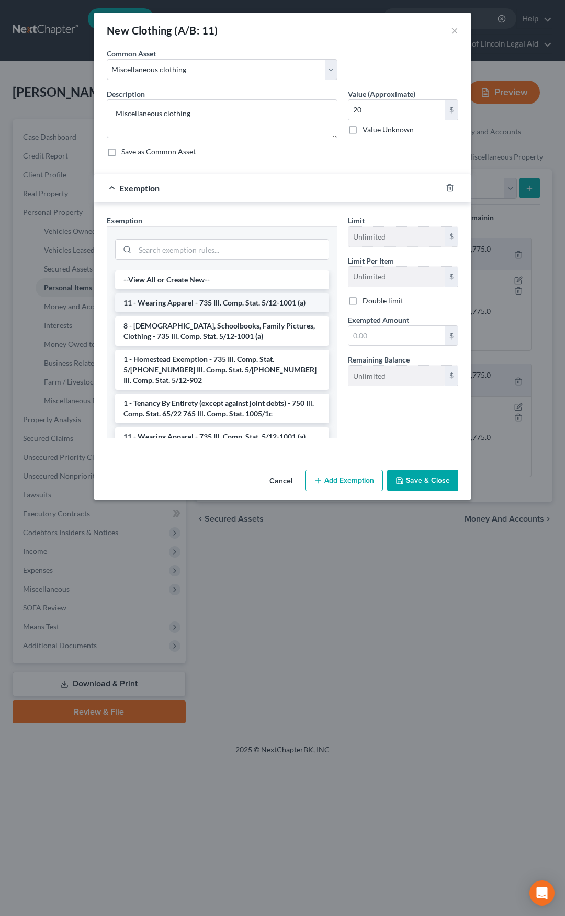
click at [209, 304] on li "11 - Wearing Apparel - 735 Ill. Comp. Stat. 5/12-1001 (a)" at bounding box center [222, 302] width 214 height 19
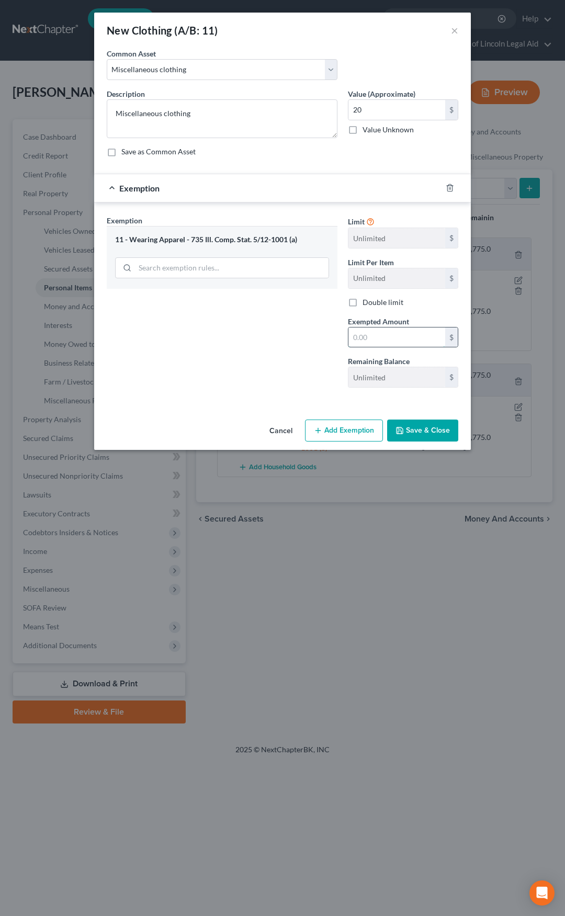
click at [374, 340] on input "text" at bounding box center [396, 338] width 97 height 20
type input "20"
click at [299, 375] on div "Exemption Set must be selected for CA. Exemption * 11 - Wearing Apparel - 735 I…" at bounding box center [221, 305] width 241 height 181
click at [423, 429] on button "Save & Close" at bounding box center [422, 431] width 71 height 22
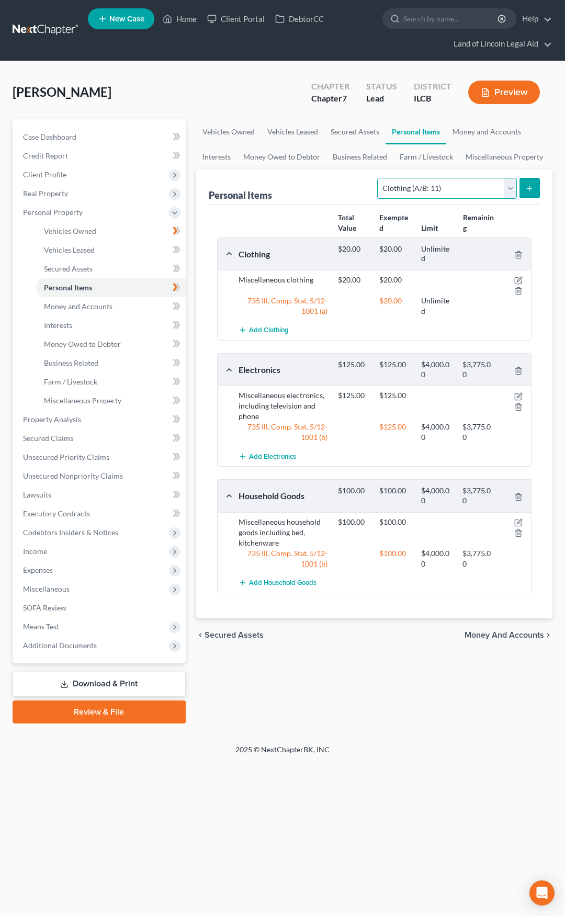
click at [425, 195] on select "Select Item Type Clothing (A/B: 11) Collectibles Of Value (A/B: 8) Electronics …" at bounding box center [446, 188] width 139 height 21
select select "jewelry"
click at [379, 178] on select "Select Item Type Clothing (A/B: 11) Collectibles Of Value (A/B: 8) Electronics …" at bounding box center [446, 188] width 139 height 21
click at [532, 189] on icon "submit" at bounding box center [529, 188] width 8 height 8
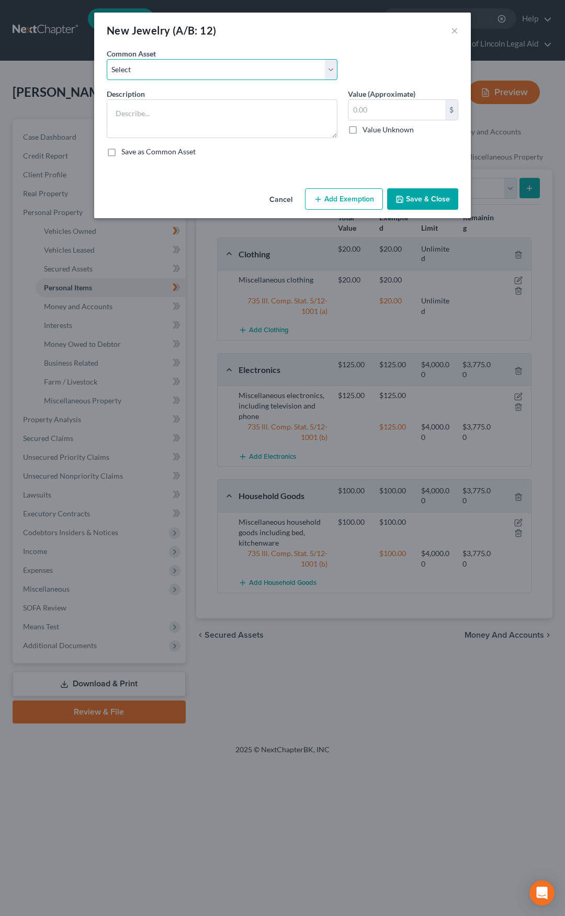
click at [257, 79] on select "Select Miscellaneous Jewelry and Watches" at bounding box center [222, 69] width 231 height 21
select select "0"
click at [107, 59] on select "Select Miscellaneous Jewelry and Watches" at bounding box center [222, 69] width 231 height 21
type textarea "Miscellaneous Jewelry and Watches"
click at [385, 112] on input "text" at bounding box center [396, 110] width 97 height 20
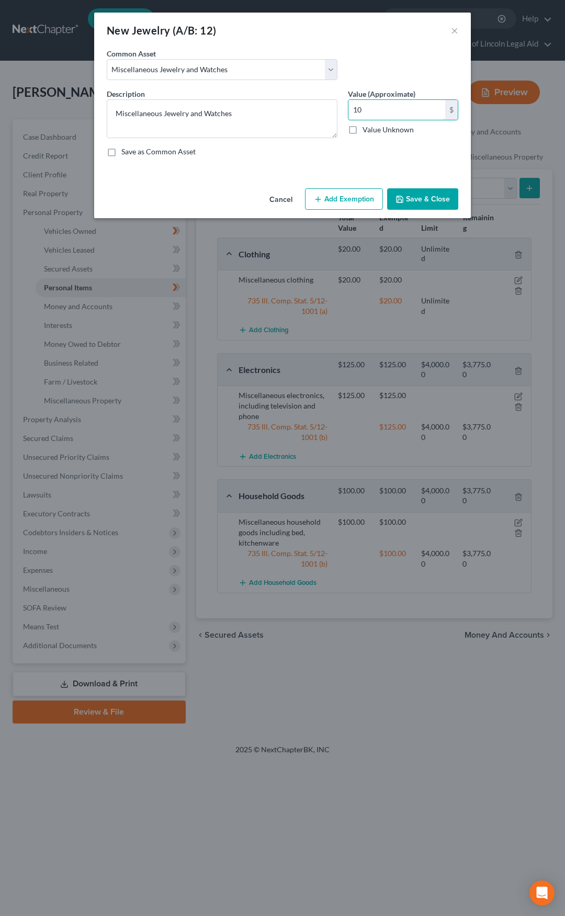
type input "10"
click at [346, 195] on button "Add Exemption" at bounding box center [344, 199] width 78 height 22
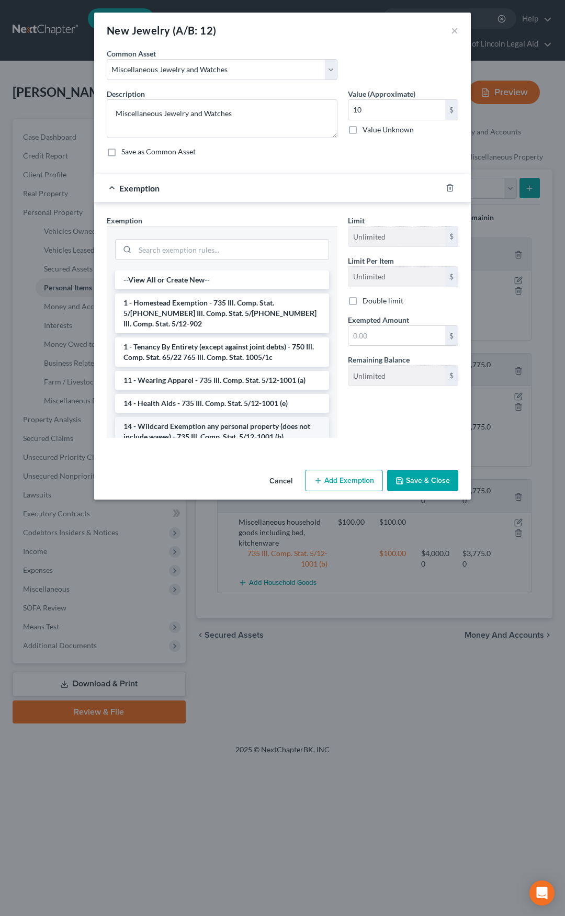
click at [229, 417] on li "14 - Wildcard Exemption any personal property (does not include wages) - 735 Il…" at bounding box center [222, 431] width 214 height 29
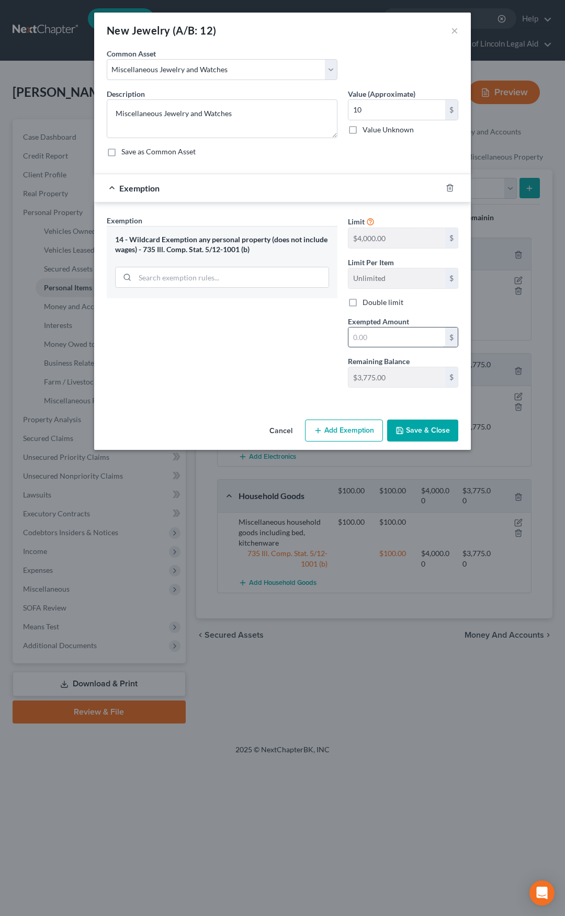
click at [375, 331] on input "text" at bounding box center [396, 338] width 97 height 20
type input "10"
click at [263, 363] on div "Exemption Set must be selected for CA. Exemption * 14 - Wildcard Exemption any …" at bounding box center [221, 305] width 241 height 181
click at [409, 430] on button "Save & Close" at bounding box center [422, 431] width 71 height 22
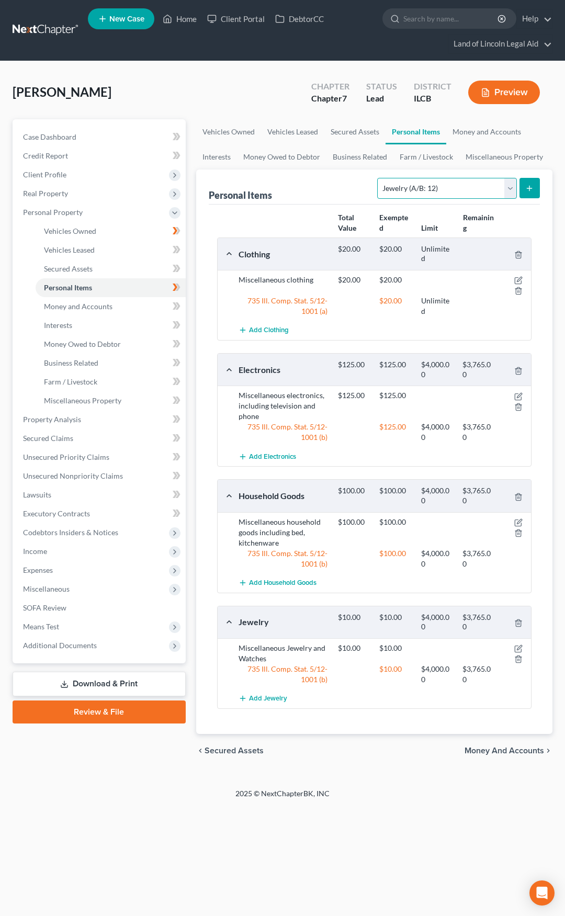
click at [412, 193] on select "Select Item Type Clothing (A/B: 11) Collectibles Of Value (A/B: 8) Electronics …" at bounding box center [446, 188] width 139 height 21
select select "pets"
click at [379, 178] on select "Select Item Type Clothing (A/B: 11) Collectibles Of Value (A/B: 8) Electronics …" at bounding box center [446, 188] width 139 height 21
click at [527, 188] on icon "submit" at bounding box center [529, 188] width 8 height 8
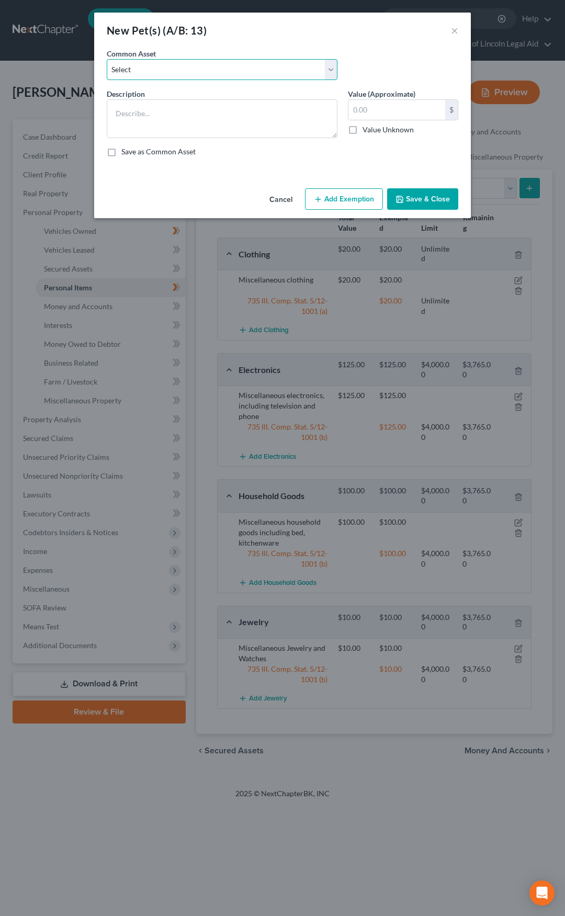
click at [231, 69] on select "Select Household pets. No cash value." at bounding box center [222, 69] width 231 height 21
select select "0"
click at [107, 59] on select "Select Household pets. No cash value." at bounding box center [222, 69] width 231 height 21
type textarea "Household pets. No cash value."
click at [372, 105] on input "text" at bounding box center [396, 110] width 97 height 20
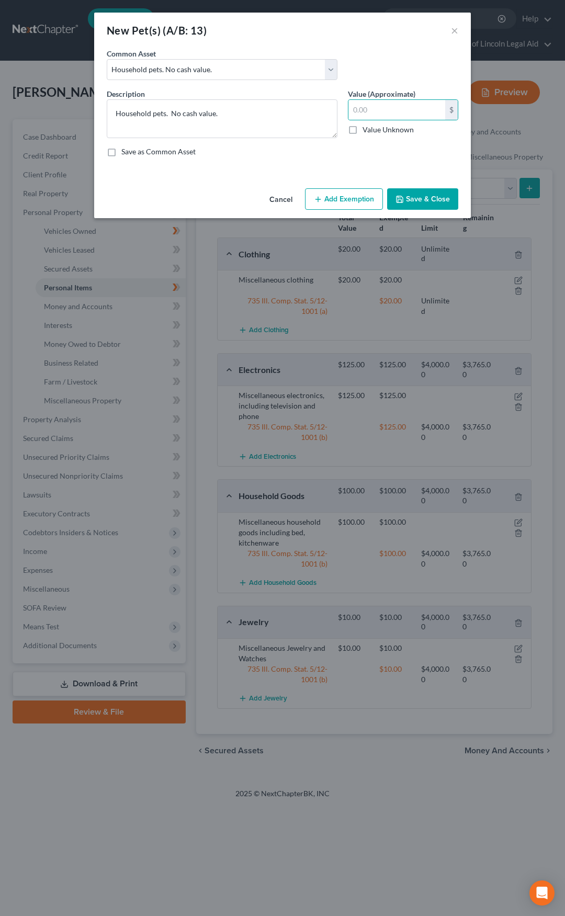
click at [406, 195] on button "Save & Close" at bounding box center [422, 199] width 71 height 22
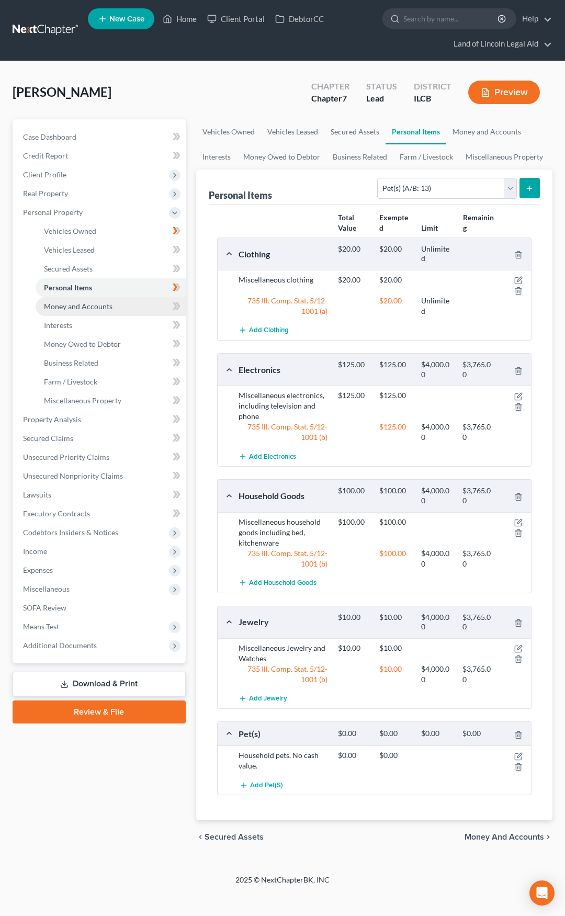
click at [123, 311] on link "Money and Accounts" at bounding box center [111, 306] width 150 height 19
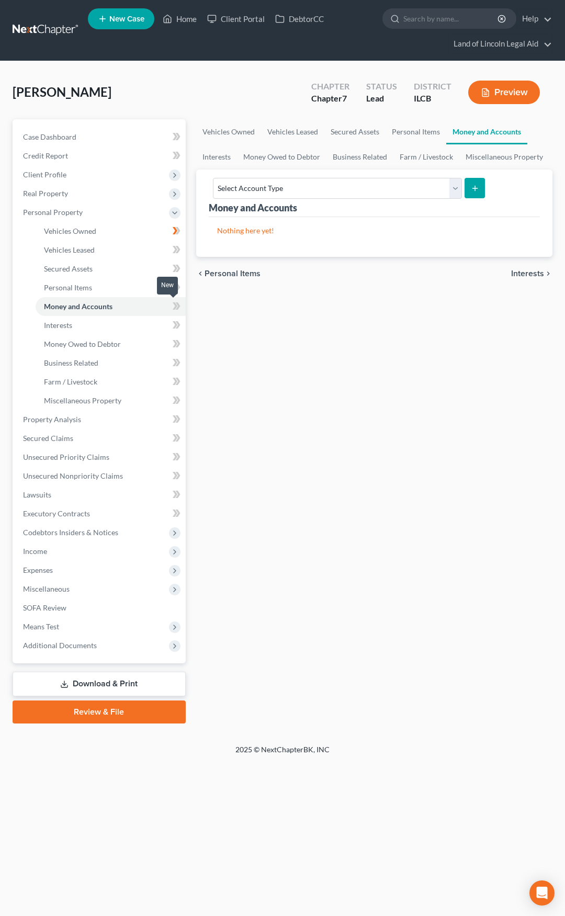
click at [177, 308] on icon at bounding box center [177, 305] width 5 height 7
click at [261, 190] on select "Select Account Type Brokerage (A/B: 18, SOFA: 20) Cash on Hand (A/B: 16) Certif…" at bounding box center [337, 188] width 249 height 21
select select "checking"
click at [213, 178] on select "Select Account Type Brokerage (A/B: 18, SOFA: 20) Cash on Hand (A/B: 16) Certif…" at bounding box center [337, 188] width 249 height 21
click at [472, 190] on icon "submit" at bounding box center [475, 188] width 8 height 8
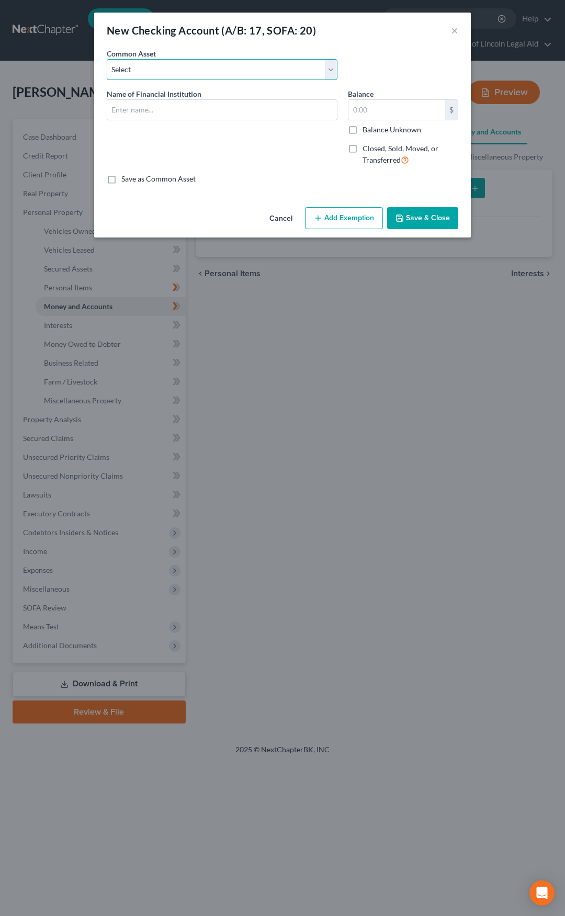
click at [165, 64] on select "Select Direct Express Card Stride National Bank d/b/a Chime" at bounding box center [222, 69] width 231 height 21
click at [165, 68] on select "Select Direct Express Card Stride National Bank d/b/a Chime" at bounding box center [222, 69] width 231 height 21
click at [166, 110] on input "text" at bounding box center [222, 110] width 230 height 20
type input "US Bank"
click at [360, 111] on input "text" at bounding box center [396, 110] width 97 height 20
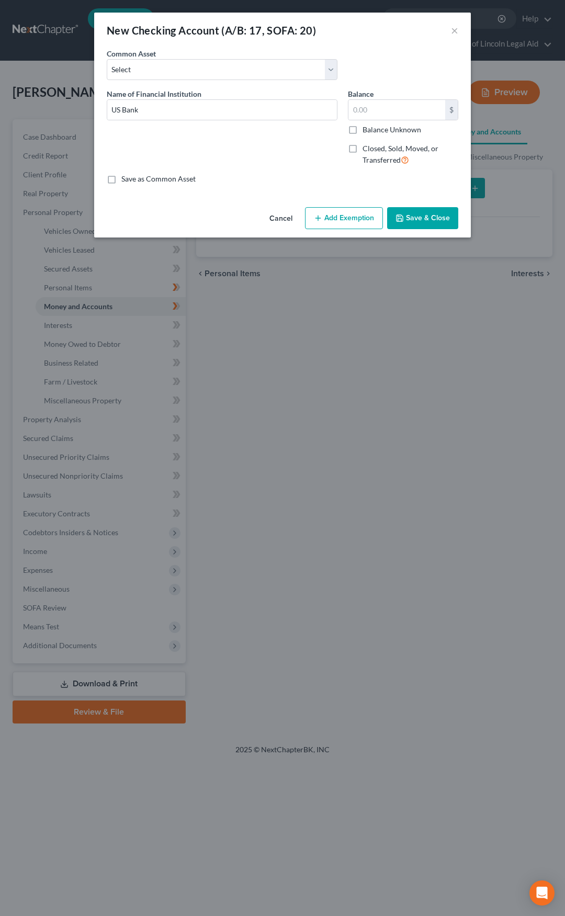
click at [414, 221] on button "Save & Close" at bounding box center [422, 218] width 71 height 22
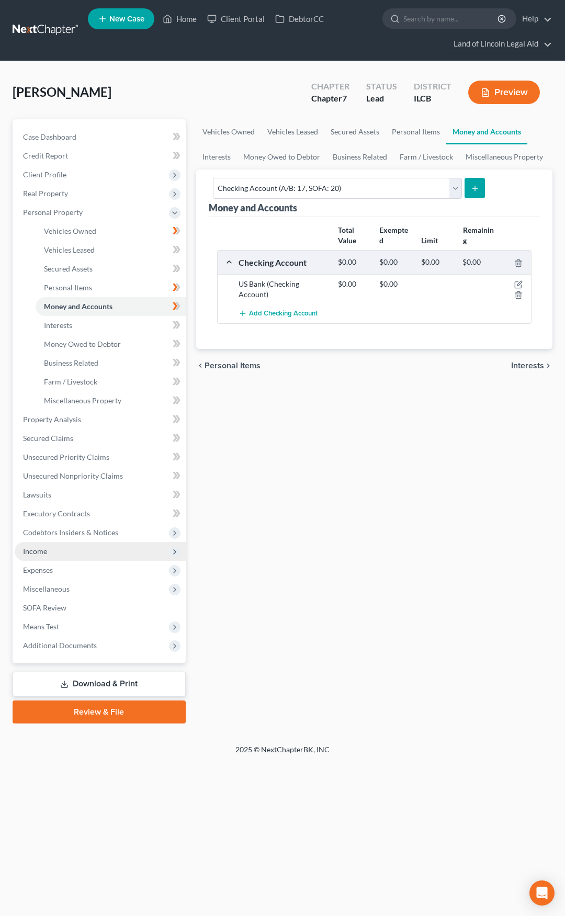
click at [117, 552] on span "Income" at bounding box center [100, 551] width 171 height 19
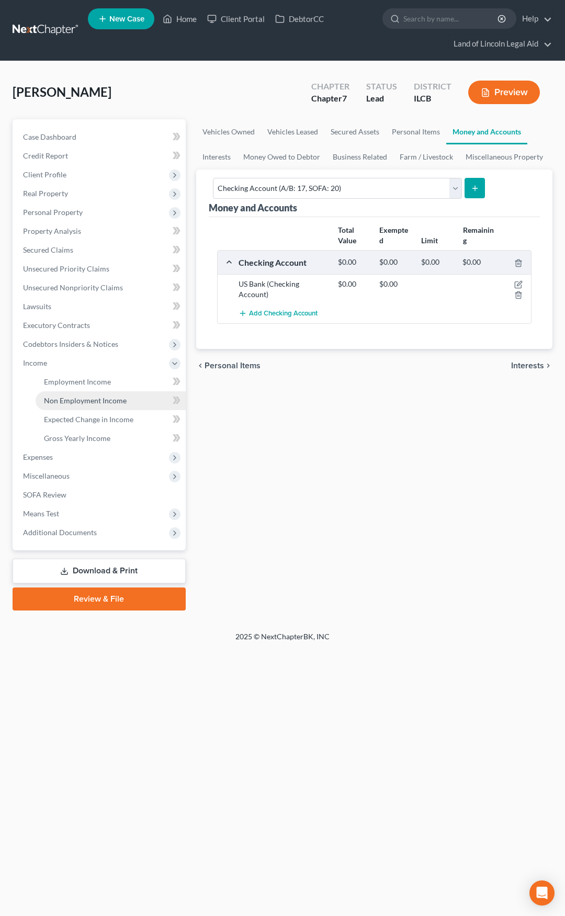
click at [116, 399] on span "Non Employment Income" at bounding box center [85, 400] width 83 height 9
